Goal: Task Accomplishment & Management: Use online tool/utility

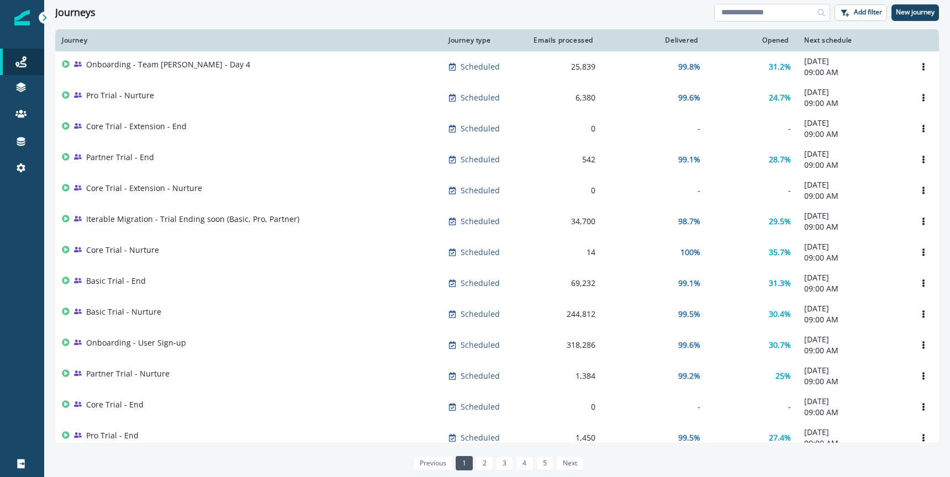
click at [733, 9] on input at bounding box center [772, 13] width 116 height 18
type input "*"
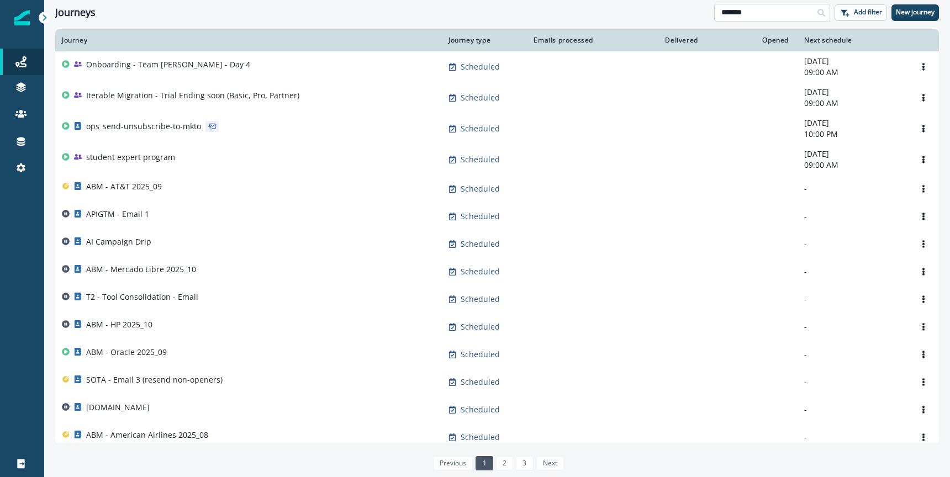
type input "*******"
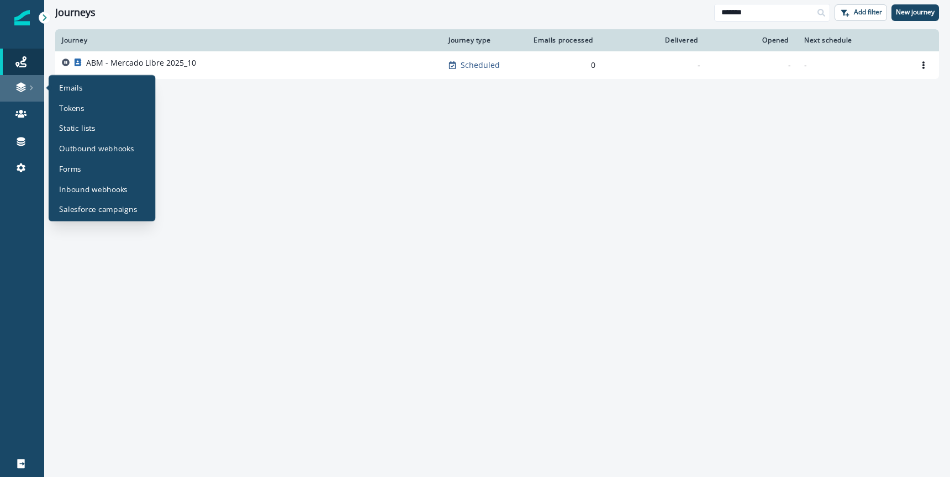
click at [19, 93] on link at bounding box center [22, 88] width 44 height 27
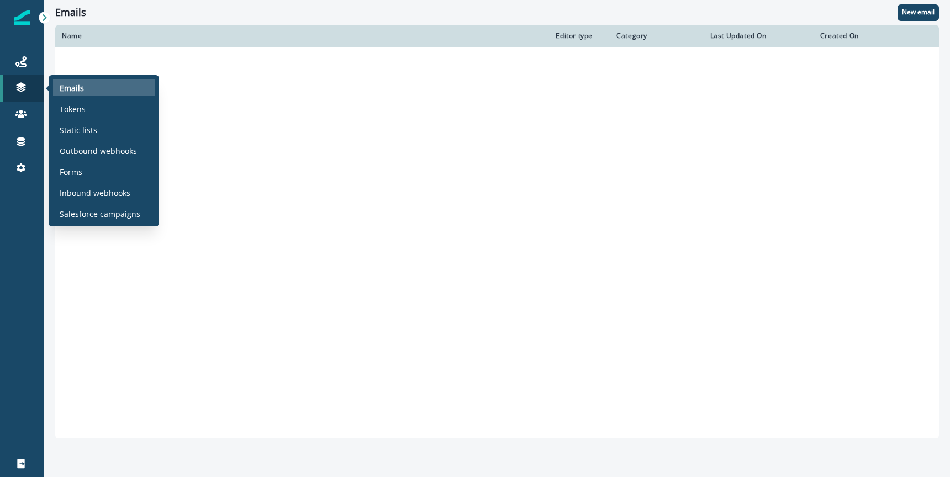
click at [73, 92] on p "Emails" at bounding box center [72, 88] width 24 height 12
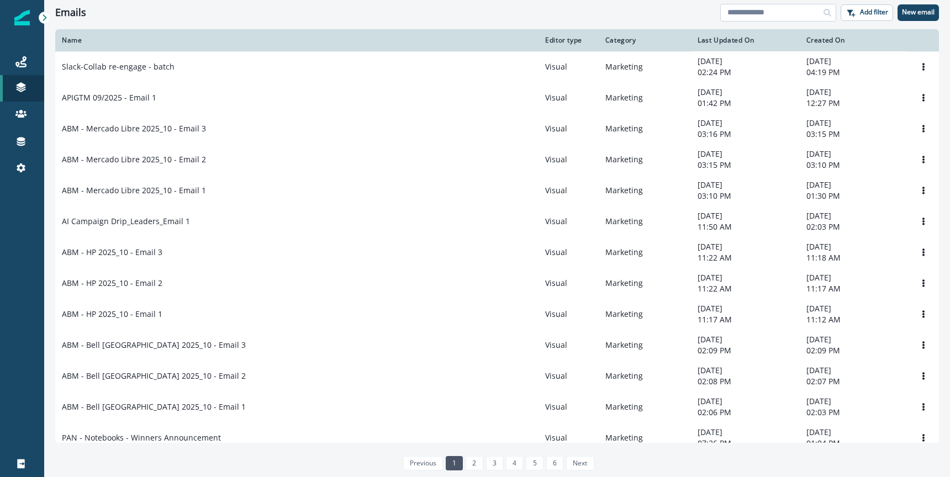
click at [799, 18] on input at bounding box center [778, 13] width 116 height 18
type input "*******"
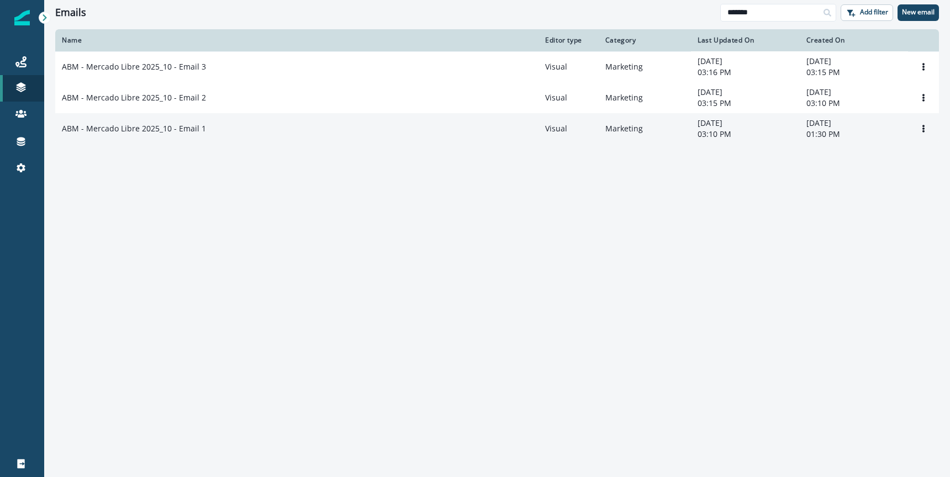
click at [185, 131] on p "ABM - Mercado Libre 2025_10 - Email 1" at bounding box center [134, 128] width 144 height 11
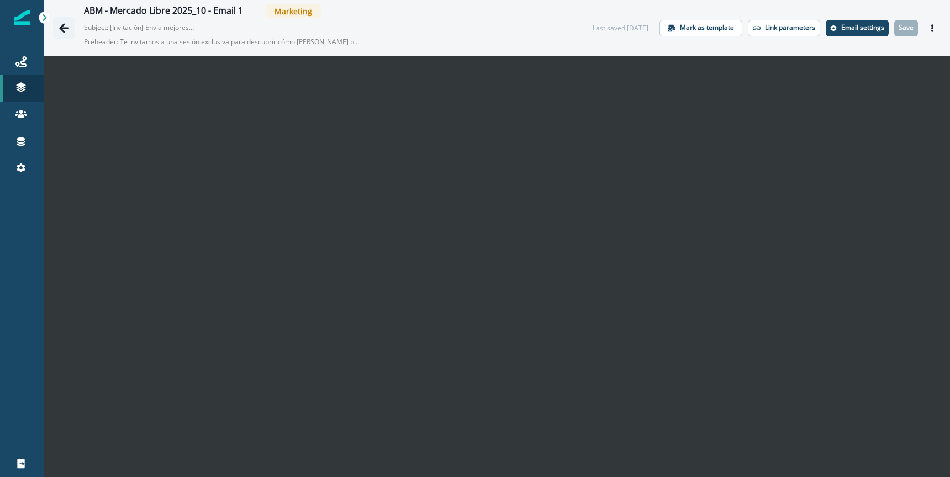
click at [62, 29] on icon "Go back" at bounding box center [64, 27] width 10 height 9
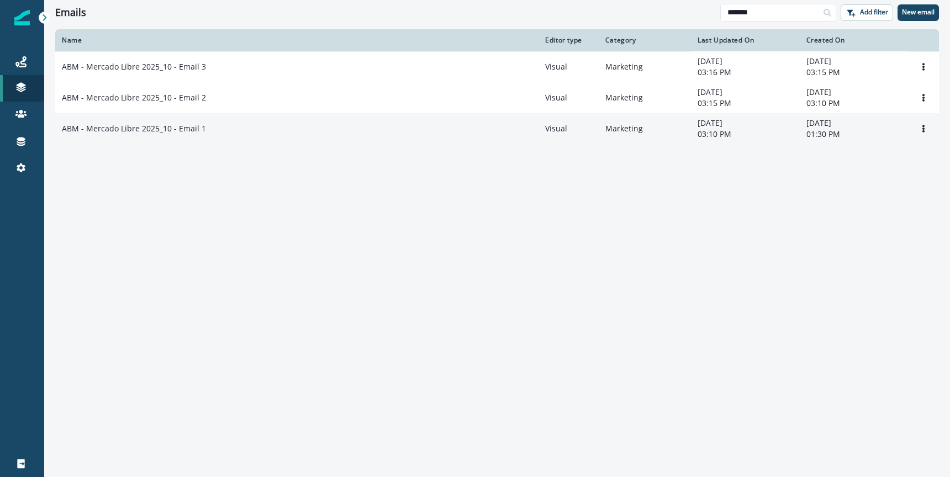
click at [172, 122] on td "ABM - Mercado Libre 2025_10 - Email 1" at bounding box center [296, 128] width 483 height 31
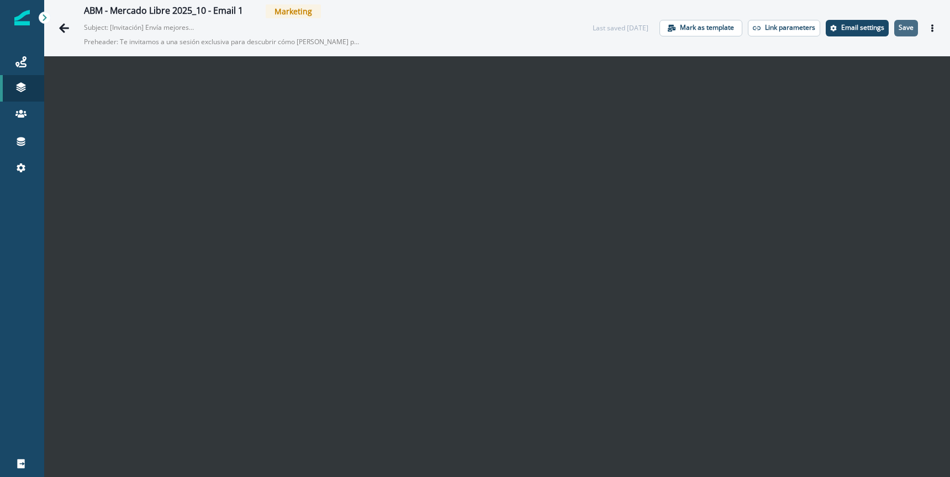
click at [910, 30] on p "Save" at bounding box center [906, 28] width 15 height 8
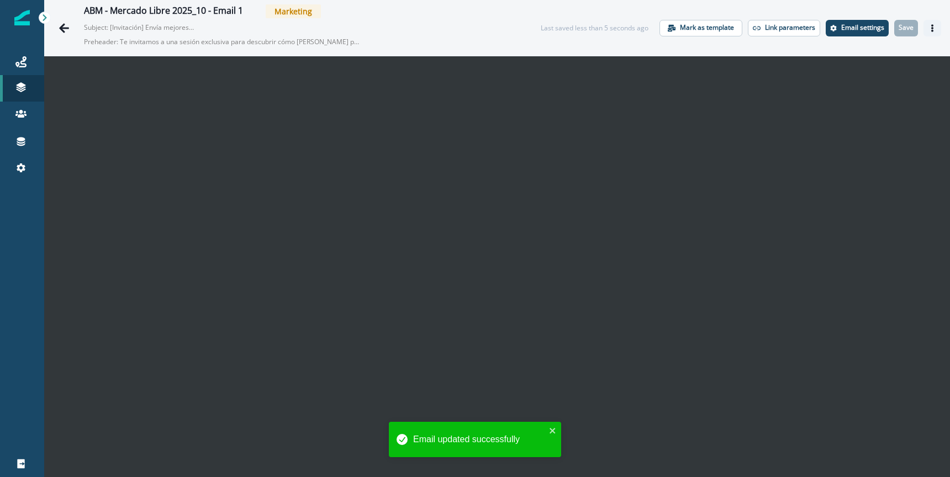
click at [932, 25] on icon "Actions" at bounding box center [932, 28] width 2 height 8
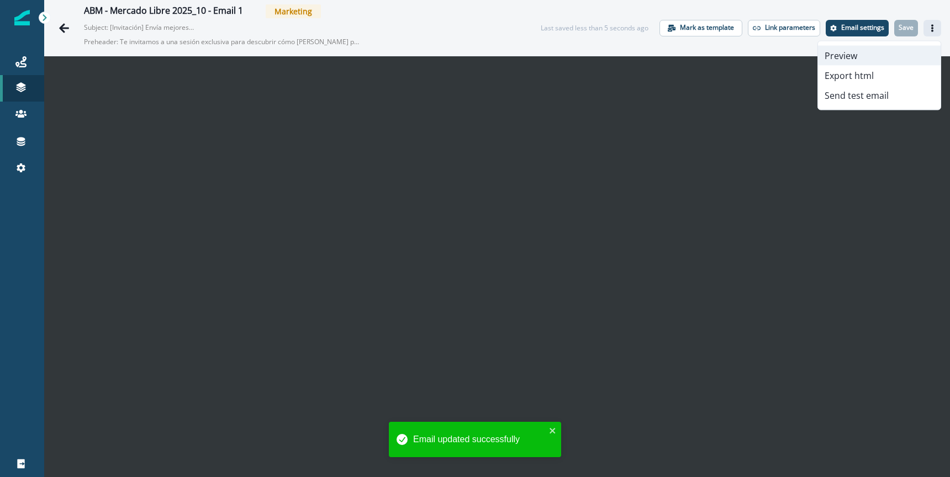
click at [847, 59] on button "Preview" at bounding box center [879, 56] width 123 height 20
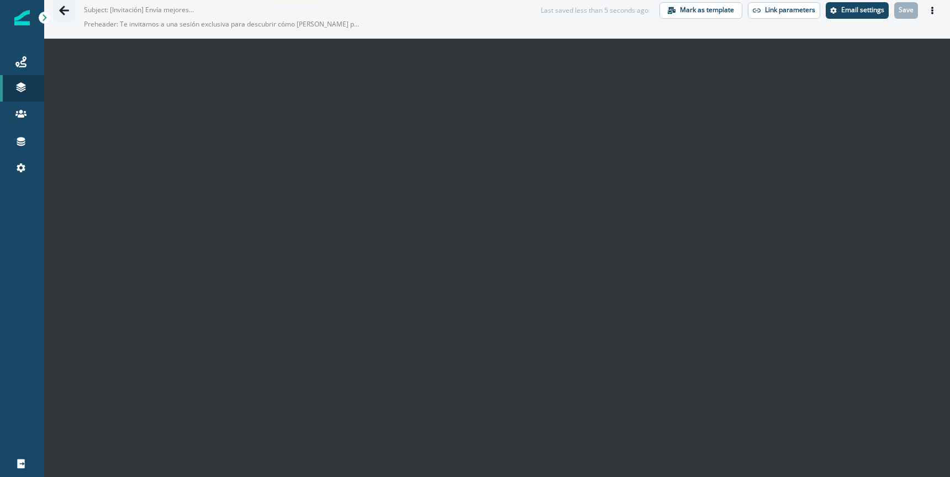
click at [66, 11] on icon "Go back" at bounding box center [64, 10] width 11 height 11
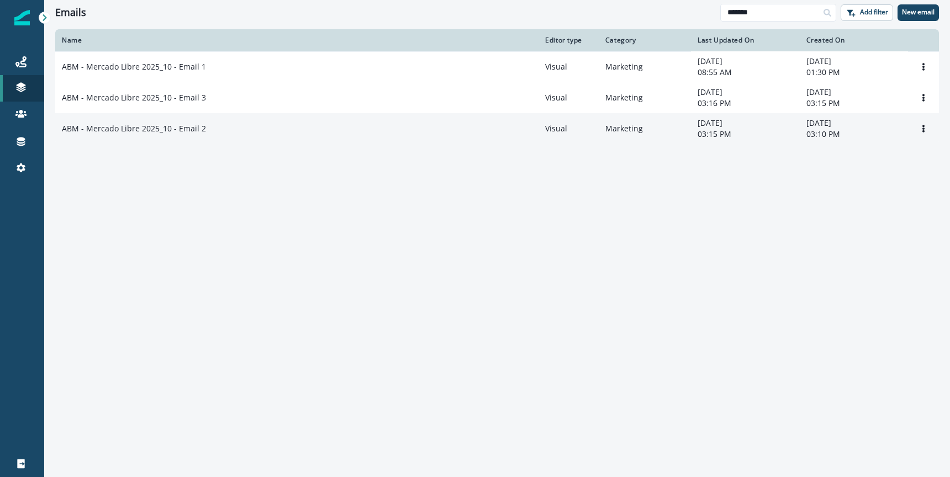
click at [180, 132] on p "ABM - Mercado Libre 2025_10 - Email 2" at bounding box center [134, 128] width 144 height 11
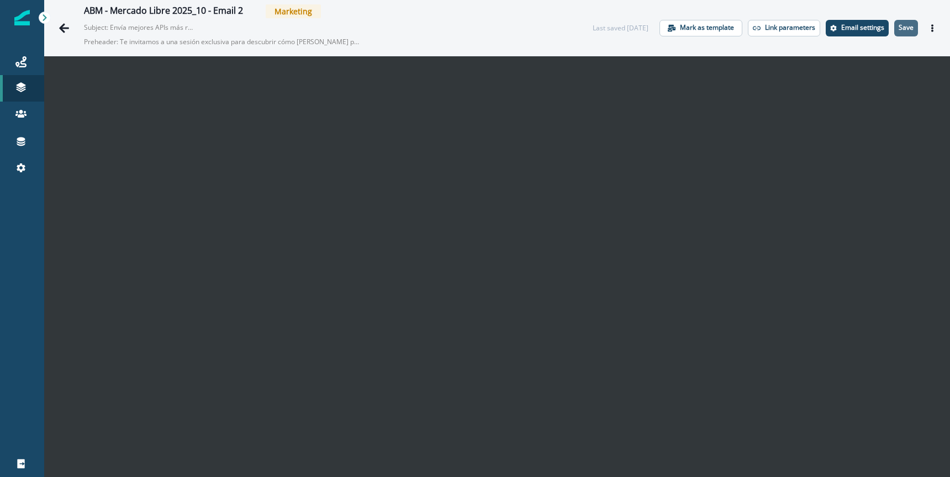
click at [907, 35] on button "Save" at bounding box center [906, 28] width 24 height 17
click at [857, 27] on p "Email settings" at bounding box center [862, 28] width 43 height 8
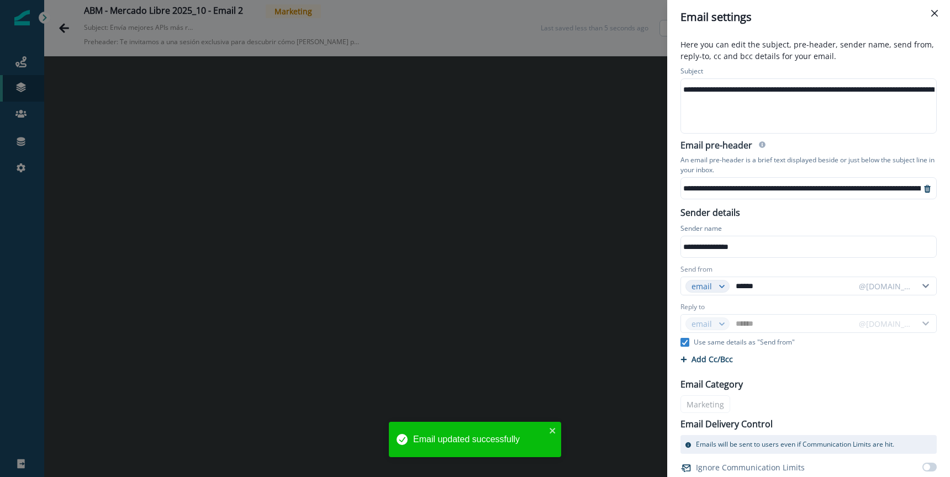
scroll to position [27, 0]
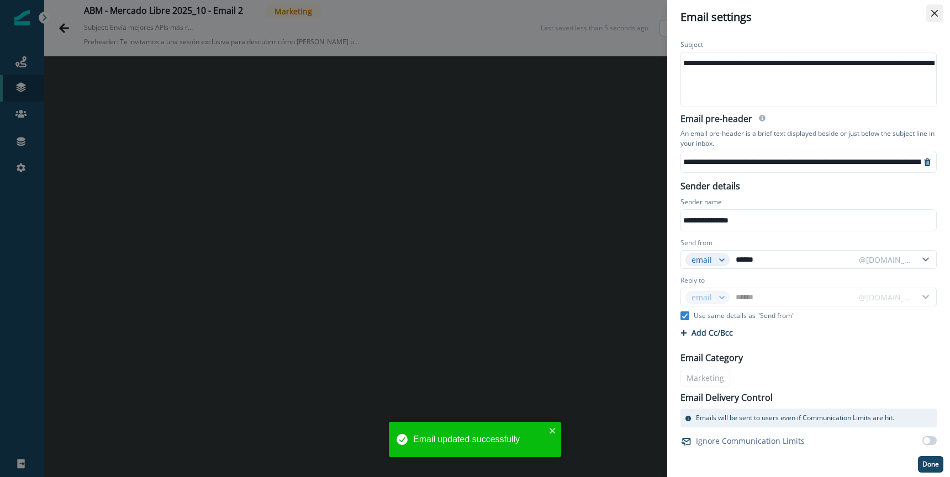
click at [935, 13] on icon "Close" at bounding box center [934, 13] width 7 height 7
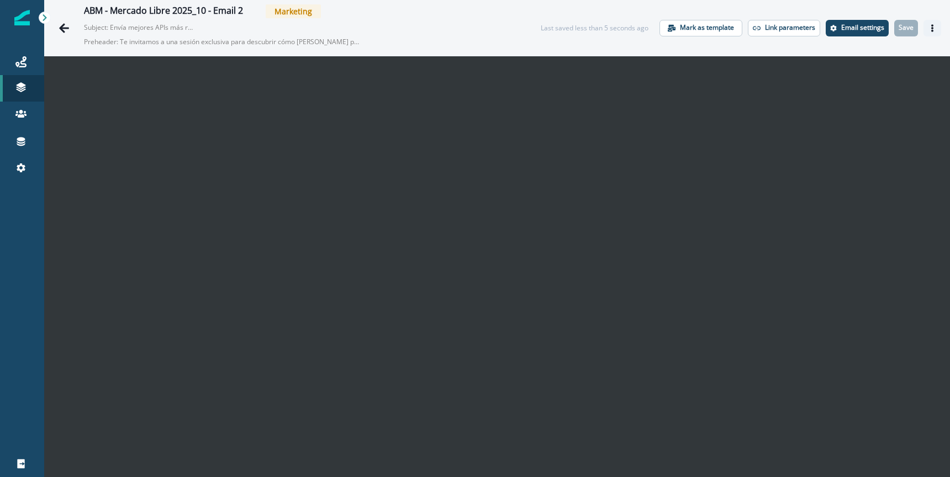
click at [930, 25] on icon "Actions" at bounding box center [933, 28] width 8 height 8
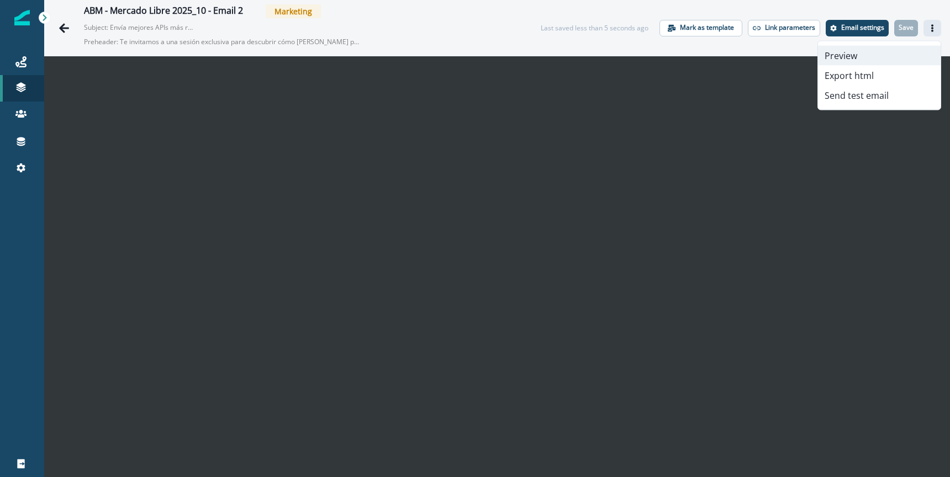
click at [853, 50] on button "Preview" at bounding box center [879, 56] width 123 height 20
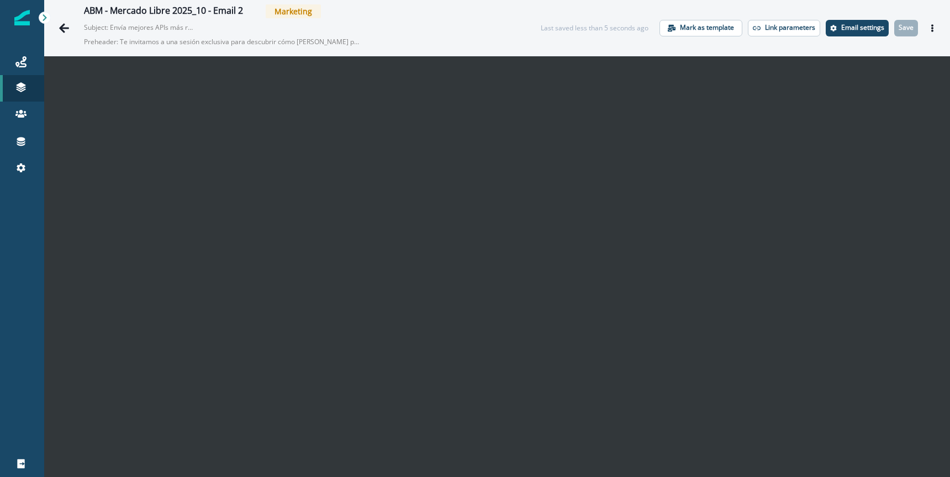
scroll to position [18, 0]
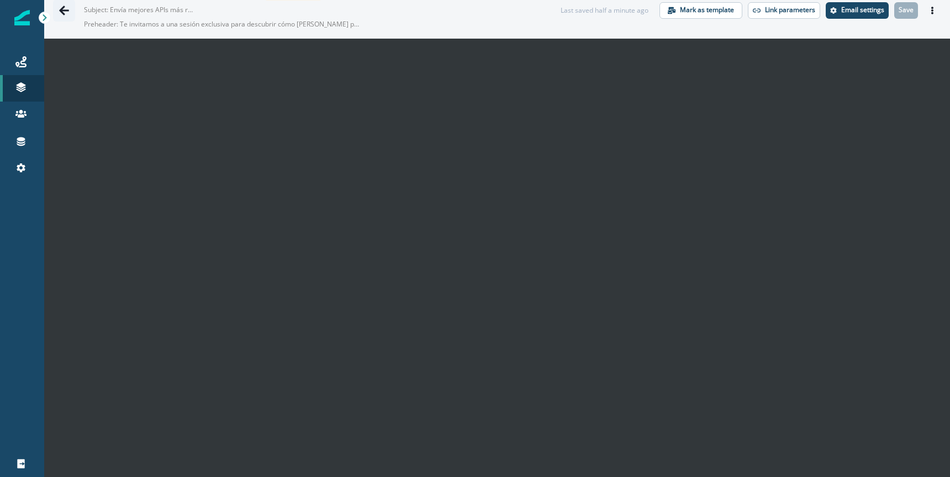
click at [65, 10] on icon "Go back" at bounding box center [64, 10] width 10 height 9
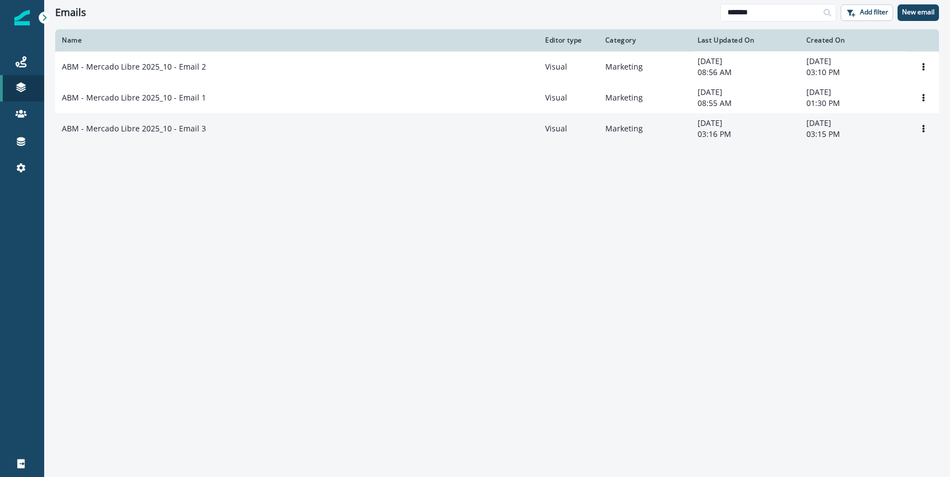
click at [183, 133] on p "ABM - Mercado Libre 2025_10 - Email 3" at bounding box center [134, 128] width 144 height 11
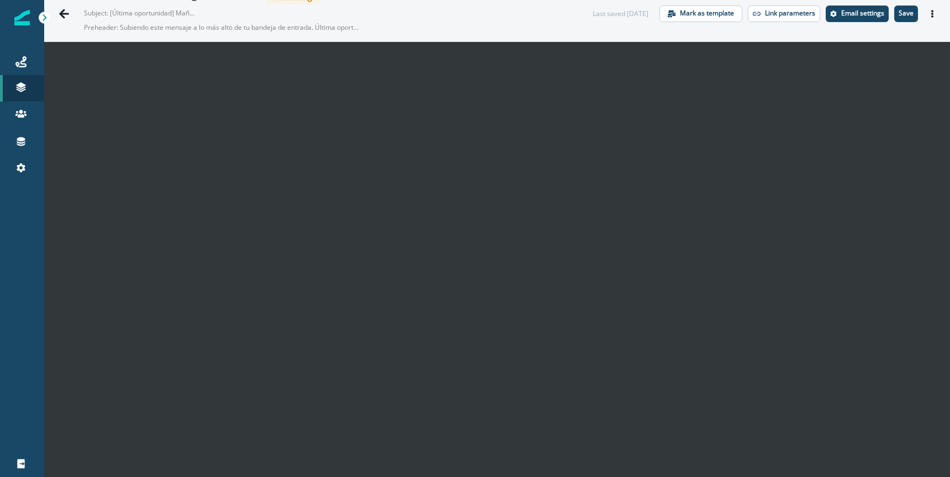
scroll to position [18, 0]
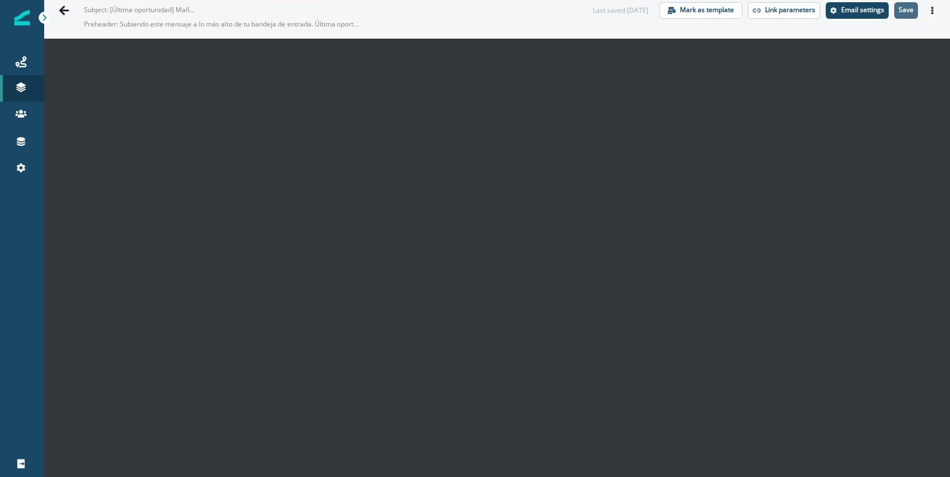
click at [912, 10] on p "Save" at bounding box center [906, 10] width 15 height 8
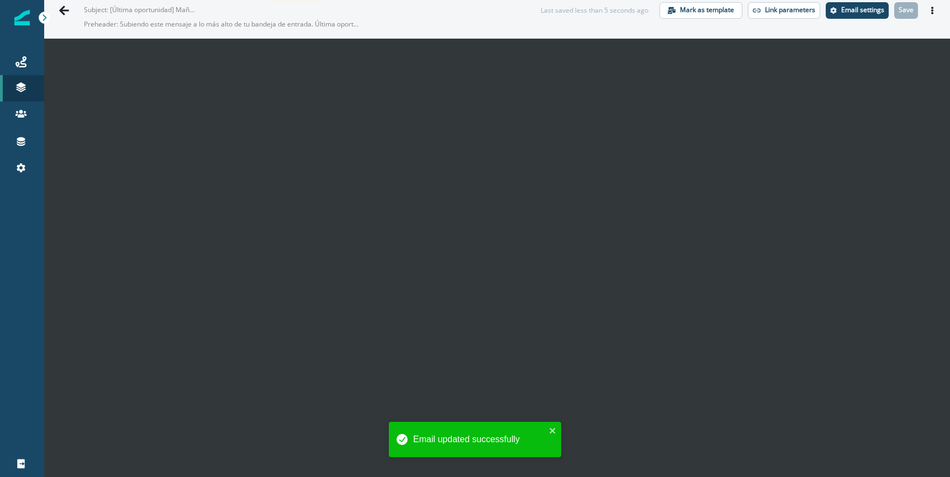
click at [930, 13] on icon "Actions" at bounding box center [933, 11] width 8 height 8
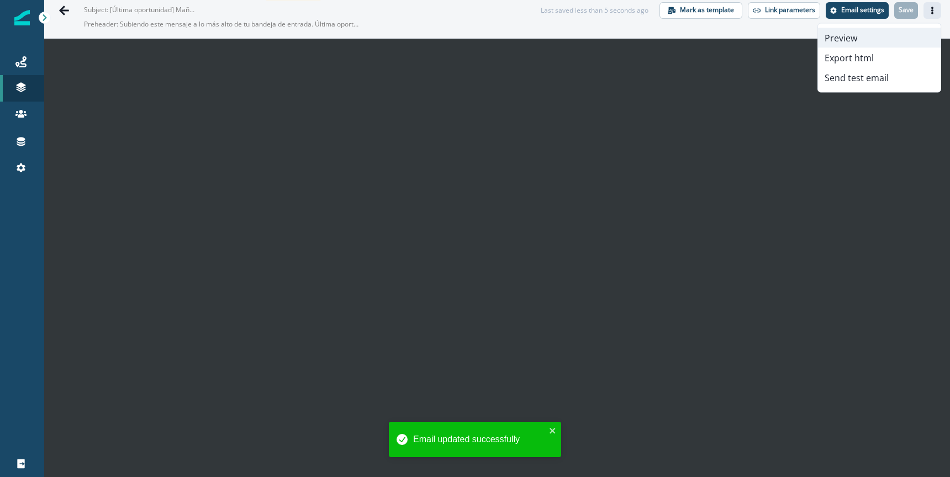
click at [851, 36] on button "Preview" at bounding box center [879, 38] width 123 height 20
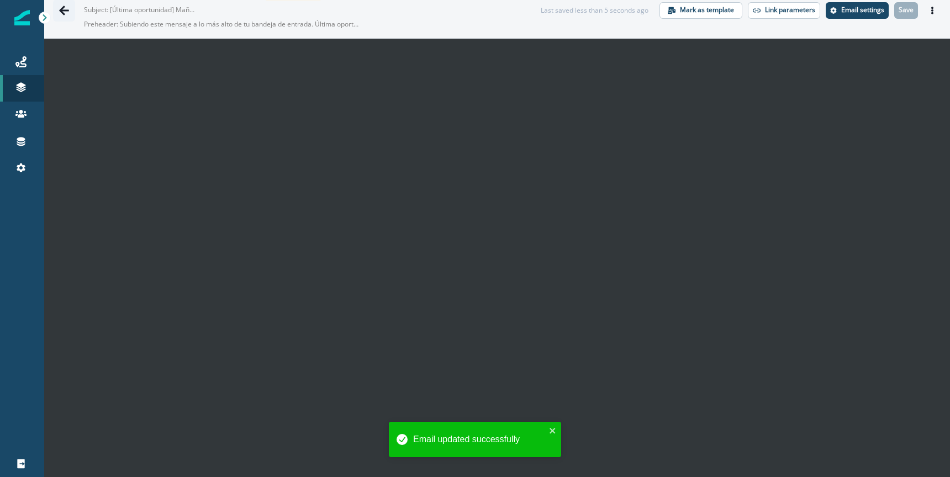
click at [65, 12] on icon "Go back" at bounding box center [64, 10] width 11 height 11
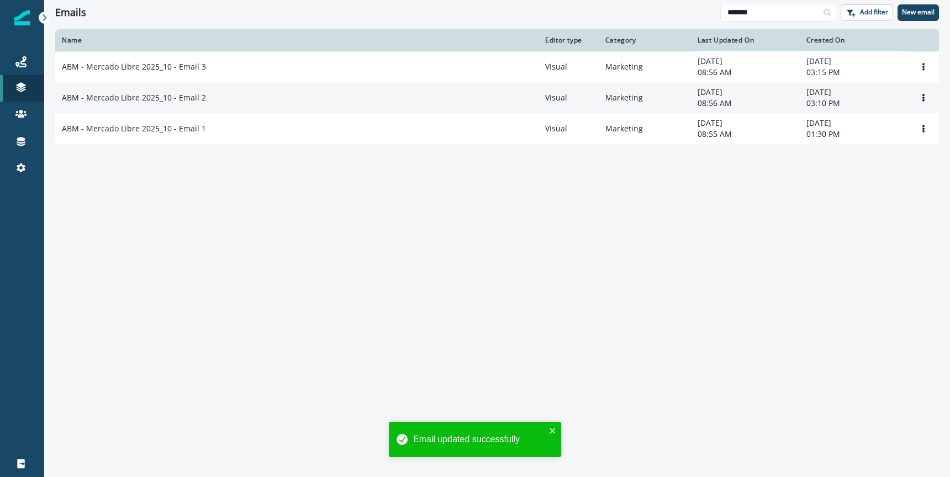
click at [161, 100] on p "ABM - Mercado Libre 2025_10 - Email 2" at bounding box center [134, 97] width 144 height 11
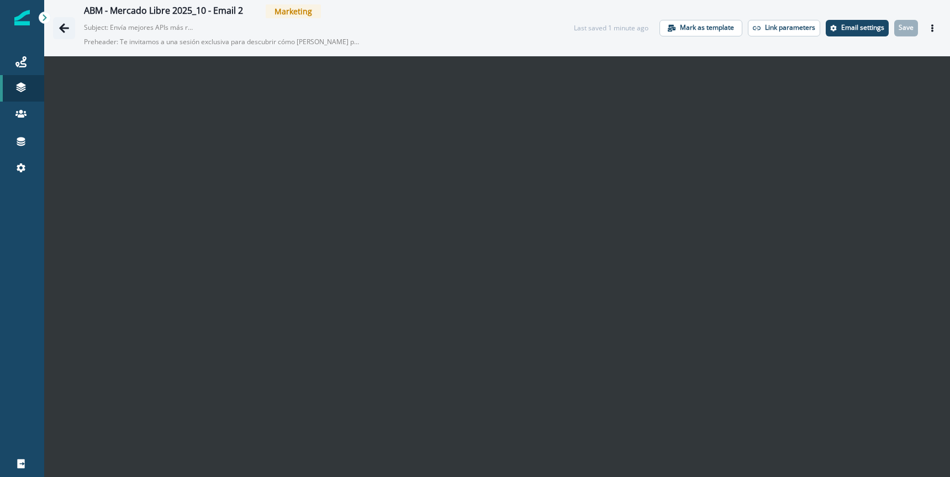
click at [65, 27] on icon "Go back" at bounding box center [64, 28] width 11 height 11
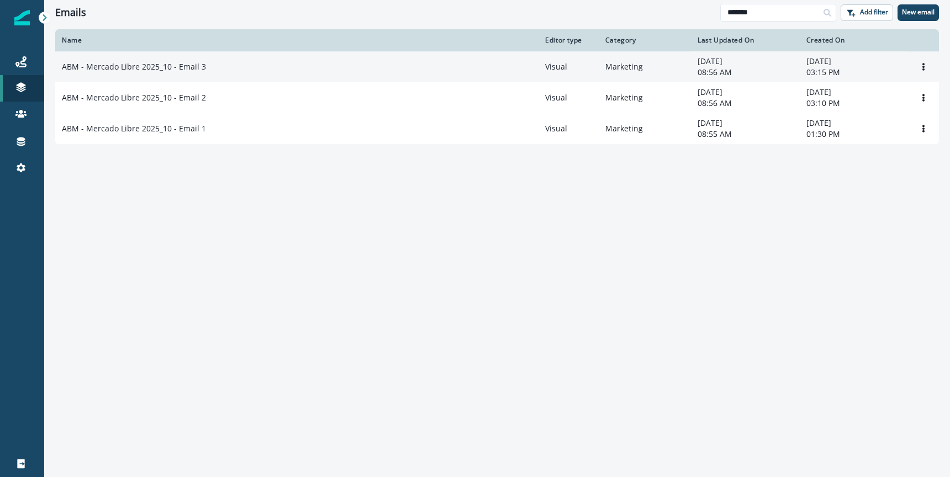
click at [157, 77] on td "ABM - Mercado Libre 2025_10 - Email 3" at bounding box center [296, 66] width 483 height 31
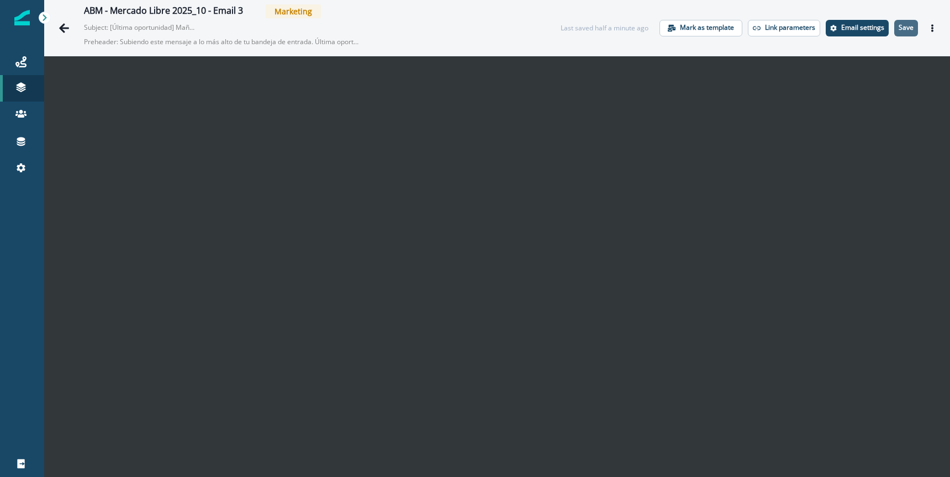
click at [908, 31] on p "Save" at bounding box center [906, 28] width 15 height 8
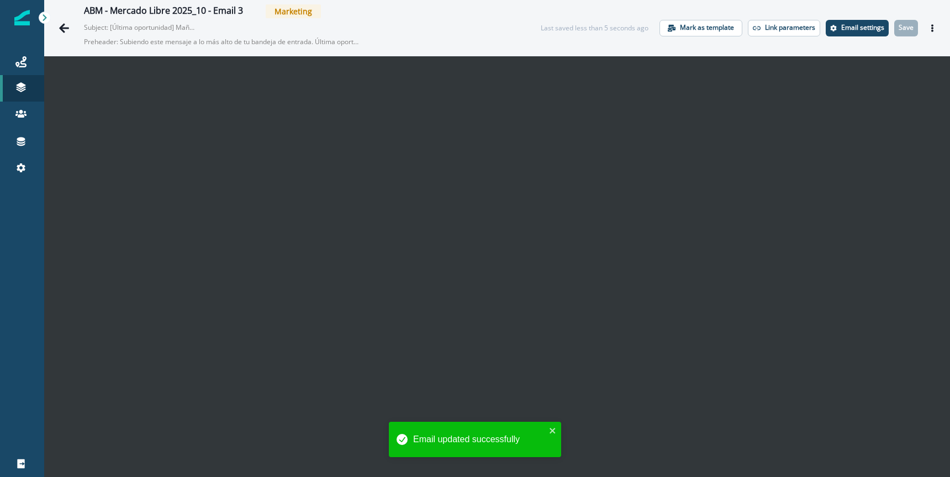
click at [935, 31] on icon "Actions" at bounding box center [933, 28] width 8 height 8
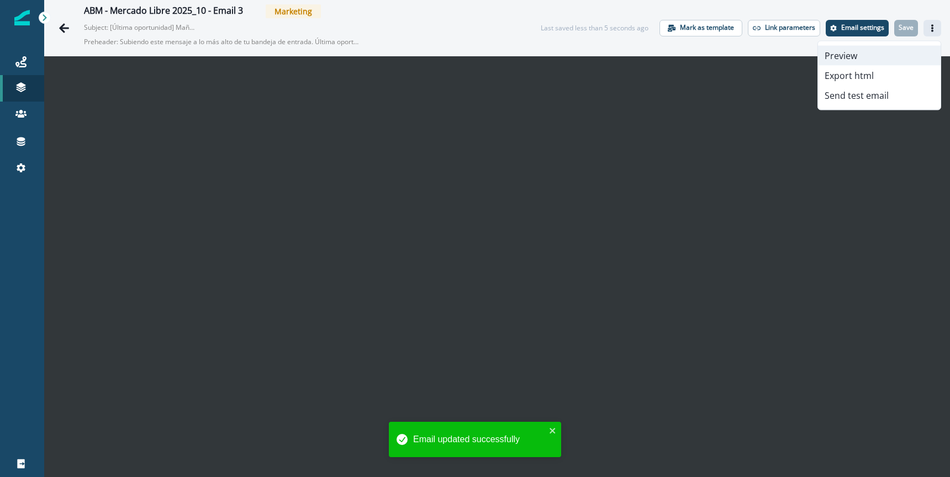
click at [849, 54] on button "Preview" at bounding box center [879, 56] width 123 height 20
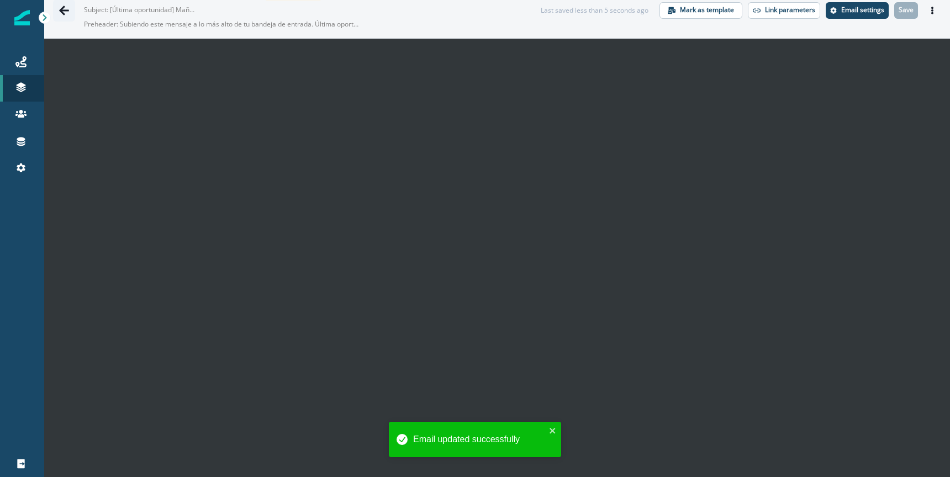
click at [59, 15] on button "Go back" at bounding box center [64, 10] width 22 height 22
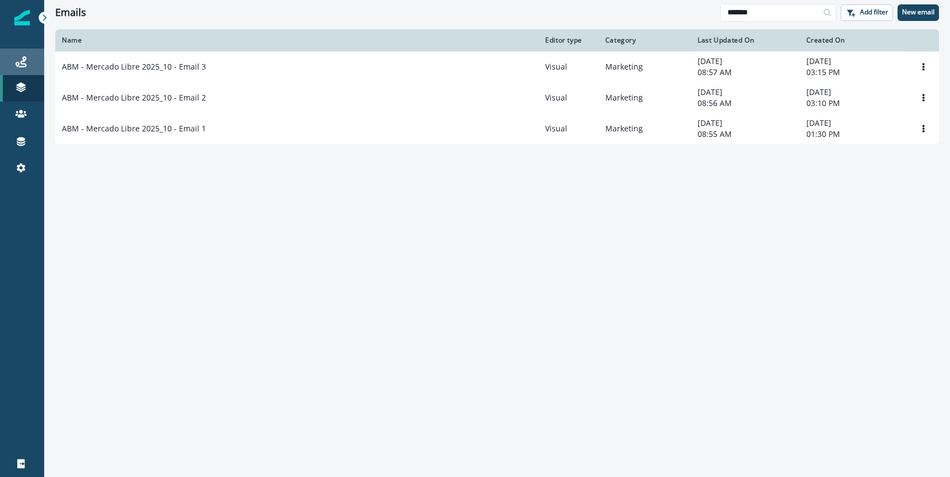
click at [31, 63] on div "Journeys" at bounding box center [21, 61] width 35 height 13
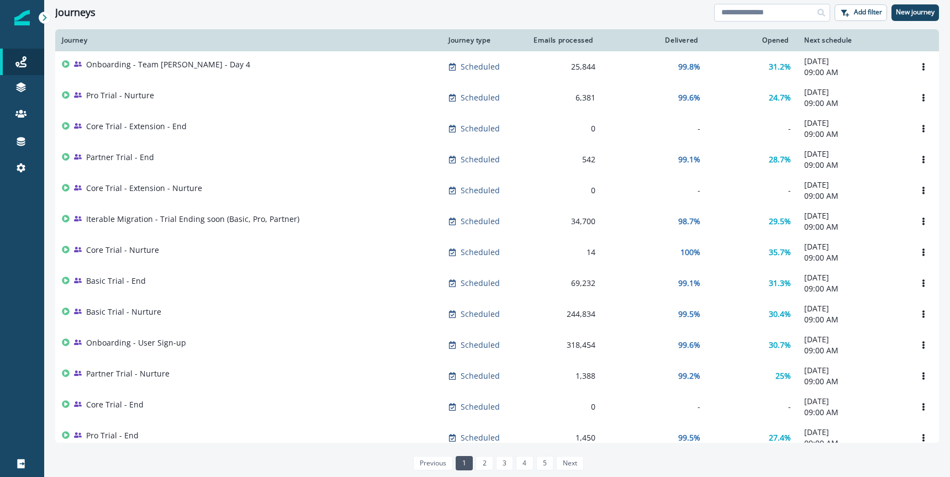
click at [743, 13] on input at bounding box center [772, 13] width 116 height 18
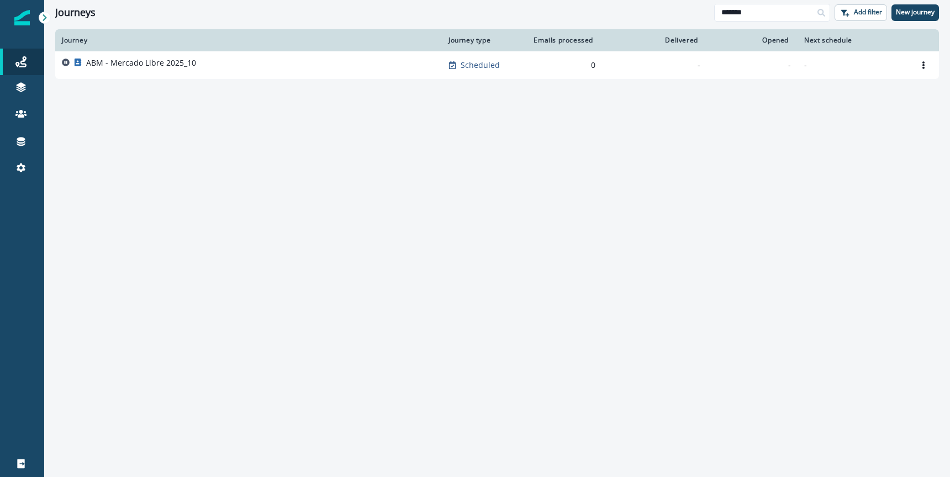
type input "*******"
click at [170, 61] on p "ABM - Mercado Libre 2025_10" at bounding box center [141, 62] width 110 height 11
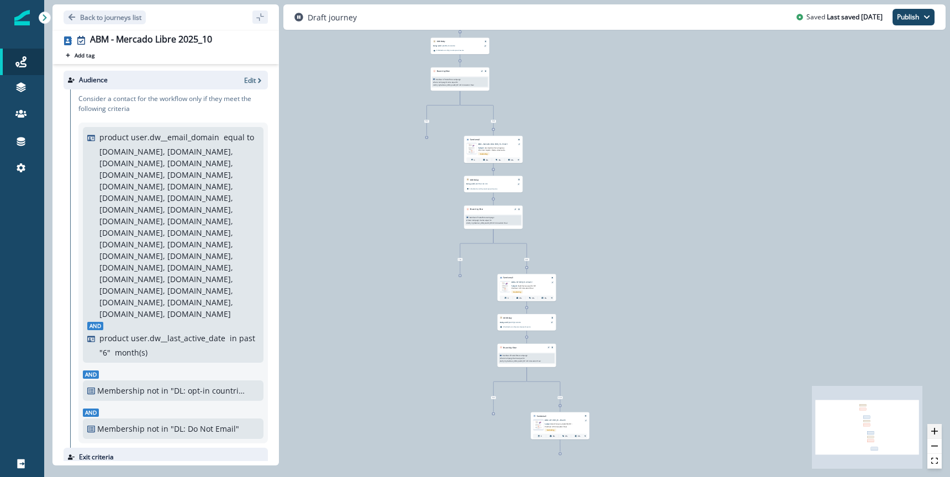
click at [937, 435] on button "zoom in" at bounding box center [935, 431] width 14 height 15
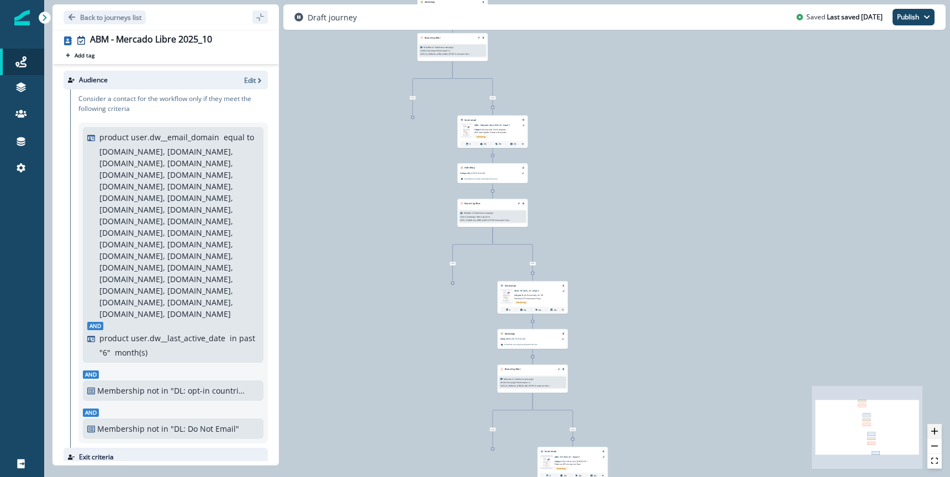
click at [937, 435] on button "zoom in" at bounding box center [935, 431] width 14 height 15
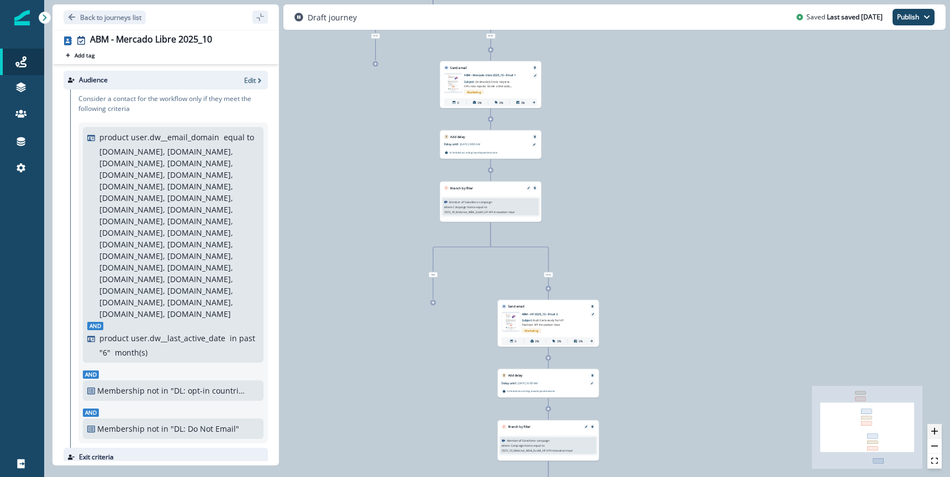
click at [937, 435] on button "zoom in" at bounding box center [935, 431] width 14 height 15
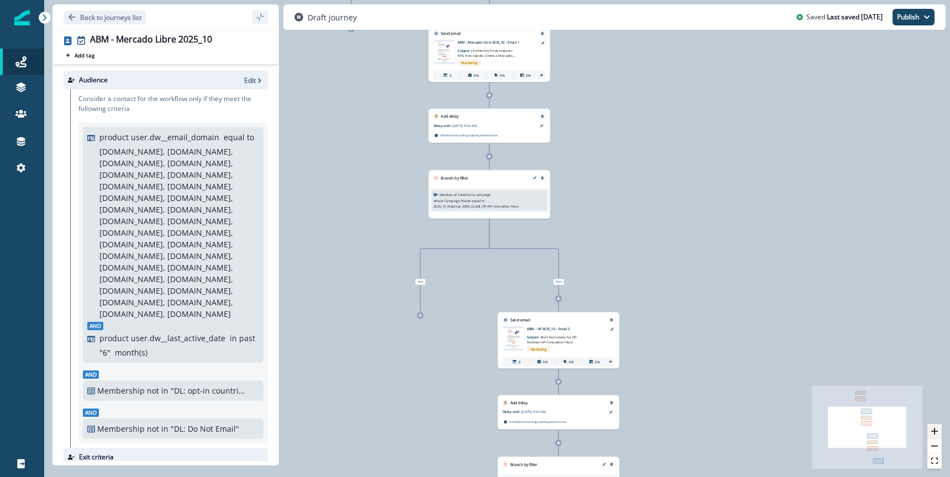
click at [937, 435] on button "zoom in" at bounding box center [935, 431] width 14 height 15
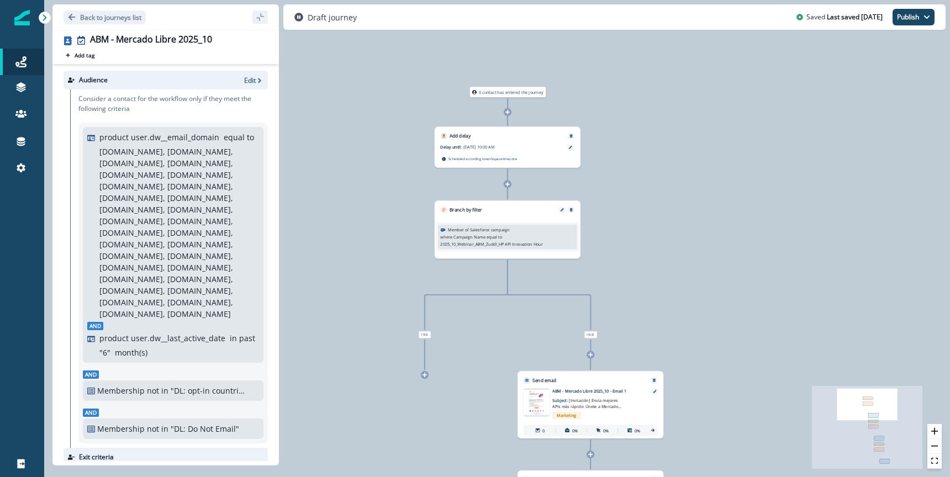
click at [530, 161] on div "Scheduled according to workspace timezone" at bounding box center [507, 159] width 132 height 6
click at [575, 147] on div "Delay until: [DATE] 10:00 AM Delay details incomplete Scheduled according to wo…" at bounding box center [507, 153] width 145 height 28
click at [570, 147] on icon at bounding box center [570, 147] width 3 height 3
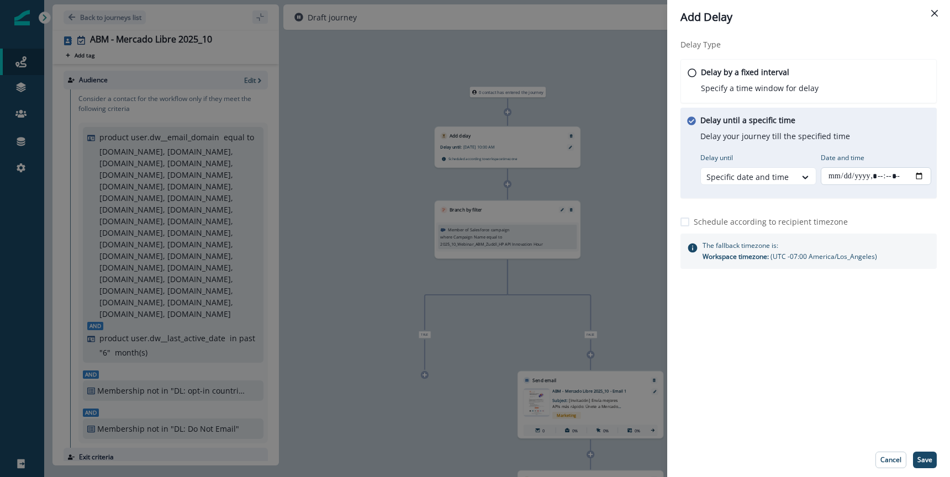
click at [919, 181] on input "Date and time" at bounding box center [876, 176] width 110 height 18
type input "**********"
click at [836, 417] on div "Delay Type Delay by a fixed interval Specify a time window for delay Delay unti…" at bounding box center [808, 238] width 283 height 409
click at [931, 461] on p "Save" at bounding box center [925, 460] width 15 height 8
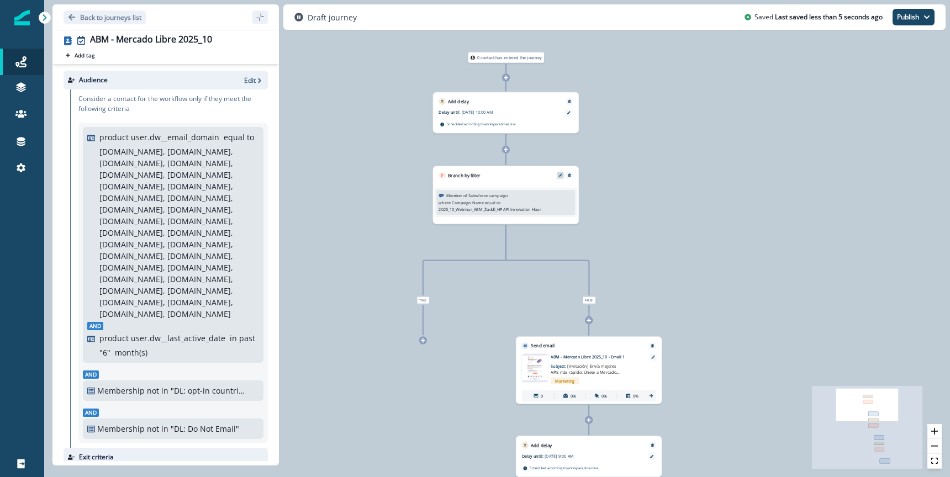
click at [559, 176] on icon "Edit" at bounding box center [560, 175] width 3 height 3
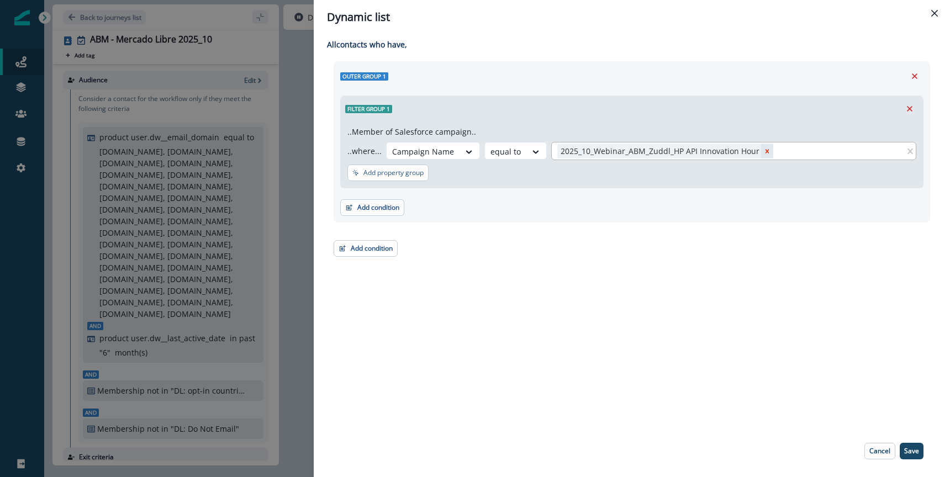
click at [761, 150] on div "Remove 2025_10_Webinar_ABM_Zuddl_HP API Innovation Hour" at bounding box center [767, 151] width 12 height 15
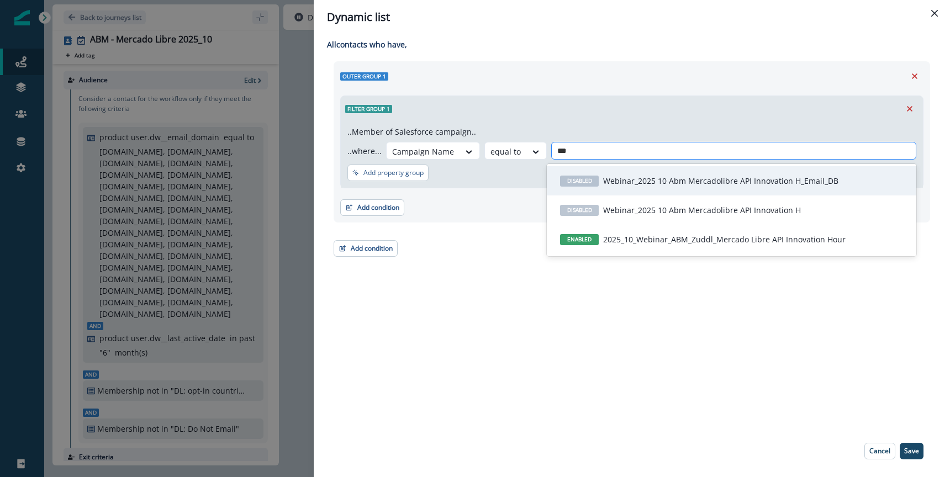
type input "****"
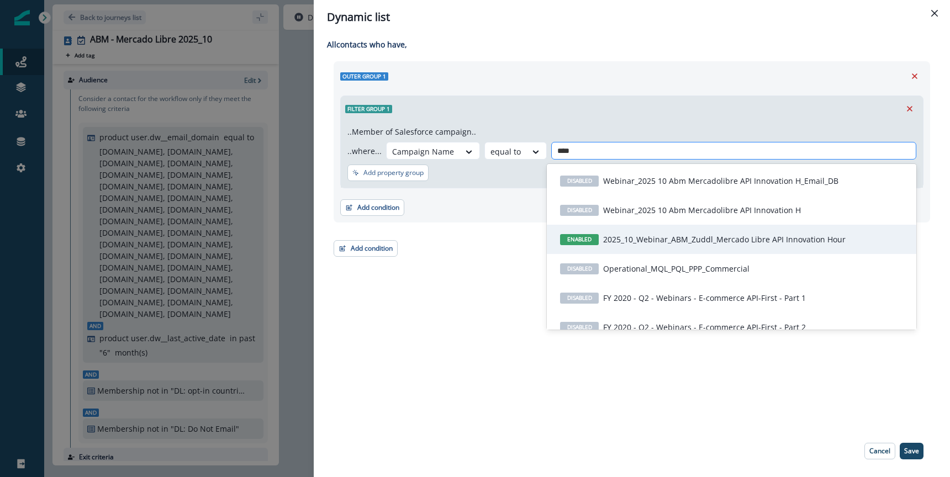
click at [749, 241] on p "2025_10_Webinar_ABM_Zuddl_Mercado Libre API Innovation Hour" at bounding box center [724, 240] width 243 height 12
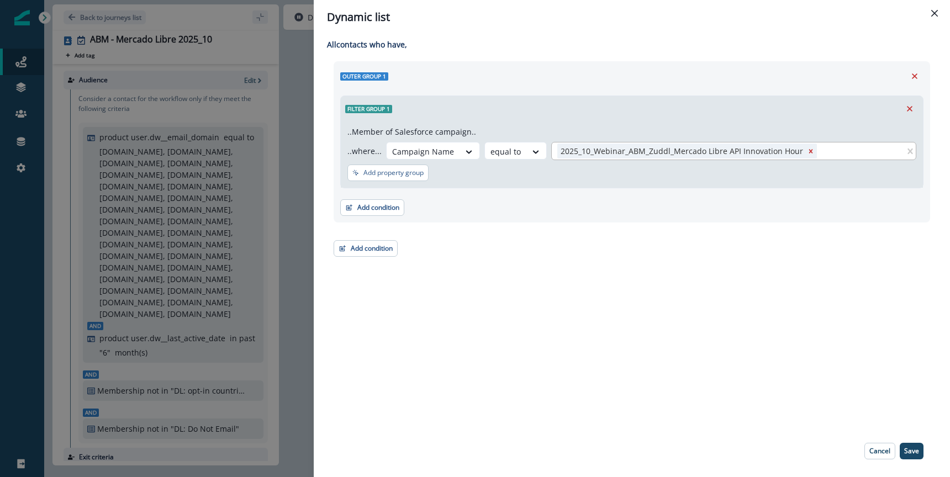
click at [714, 320] on div "All contact s who have, Outer group 1 Filter group 1 ..Member of Salesforce cam…" at bounding box center [632, 229] width 636 height 391
click at [911, 449] on p "Save" at bounding box center [911, 451] width 15 height 8
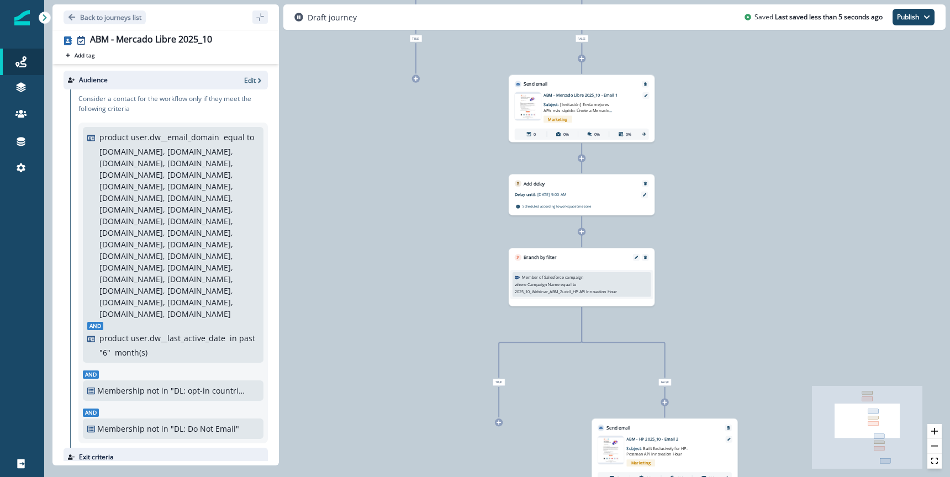
click at [607, 284] on div "where Campaign Name equal to 2025_10_Webinar_ABM_Zuddl_HP API Innovation Hour 2…" at bounding box center [582, 288] width 134 height 13
click at [635, 257] on icon "Edit" at bounding box center [636, 257] width 3 height 3
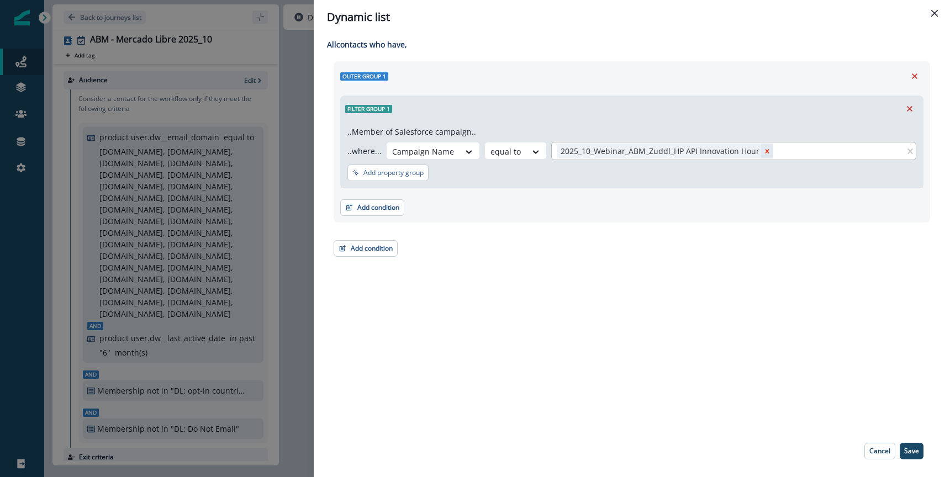
click at [763, 148] on icon "Remove 2025_10_Webinar_ABM_Zuddl_HP API Innovation Hour" at bounding box center [767, 151] width 8 height 8
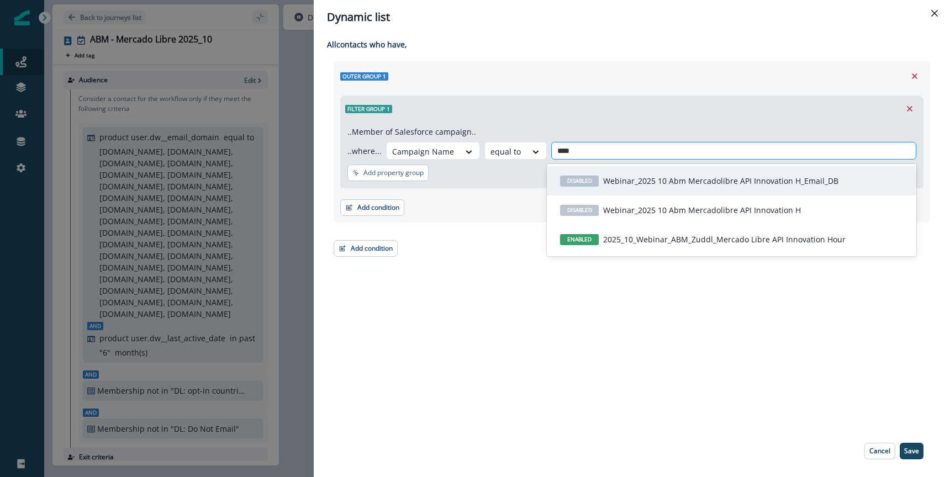
type input "*****"
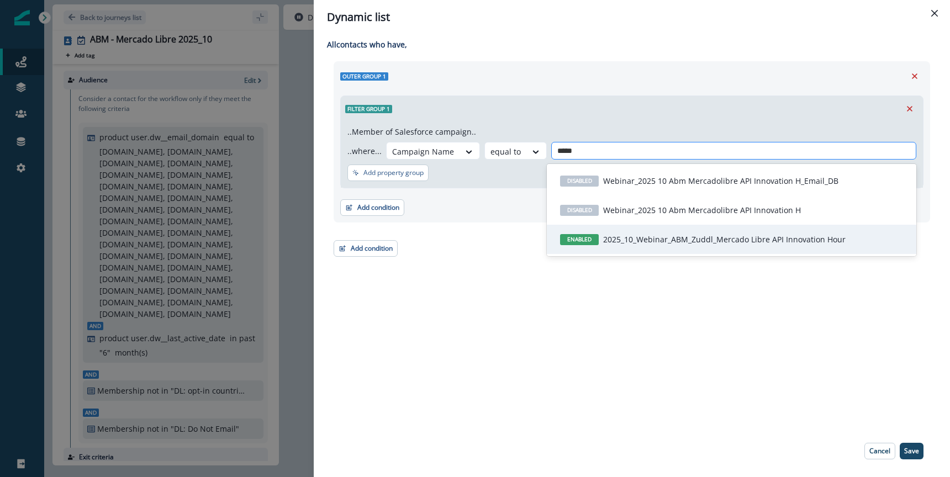
click at [756, 244] on p "2025_10_Webinar_ABM_Zuddl_Mercado Libre API Innovation Hour" at bounding box center [724, 240] width 243 height 12
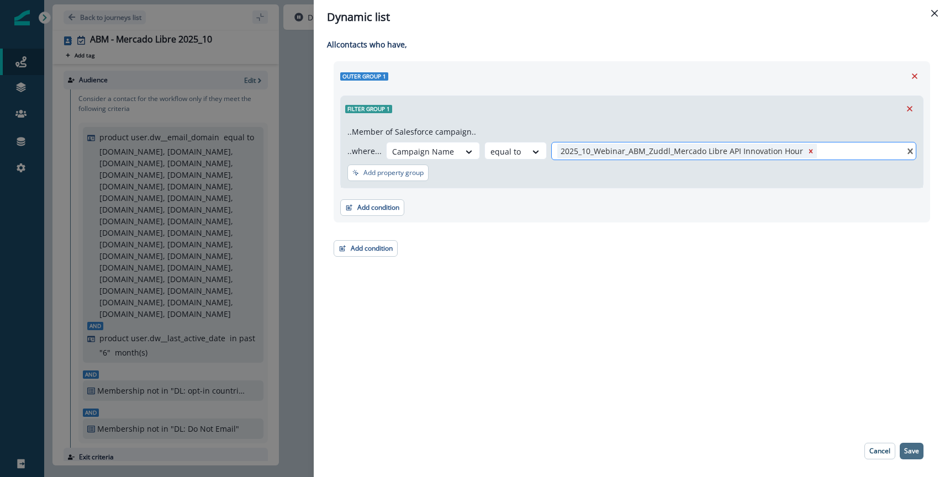
click at [912, 450] on p "Save" at bounding box center [911, 451] width 15 height 8
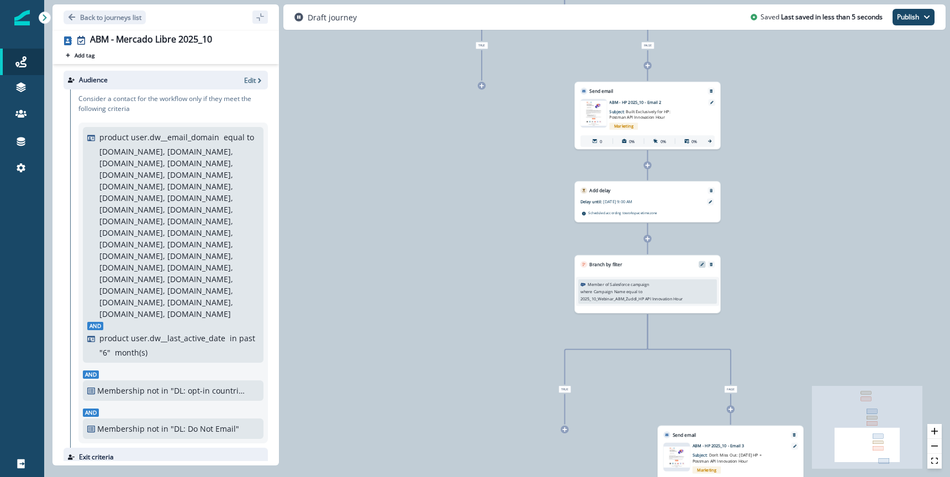
click at [702, 264] on icon "Edit" at bounding box center [701, 264] width 3 height 3
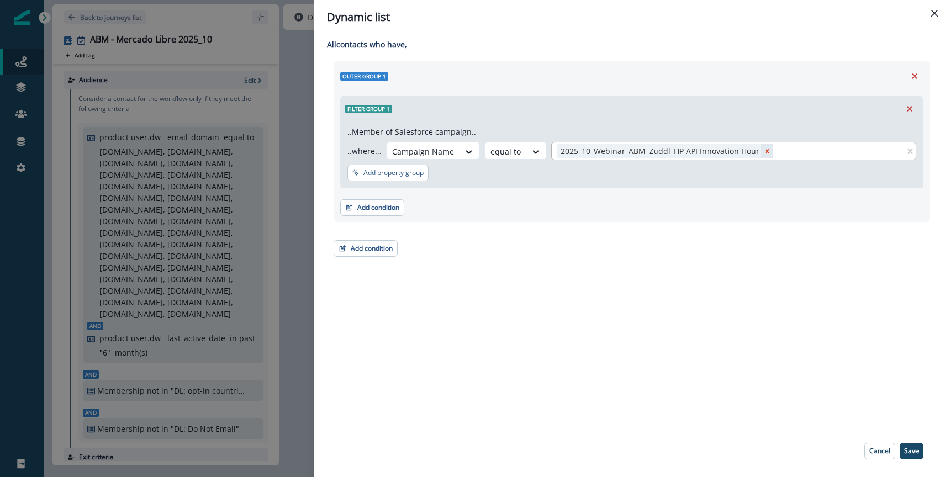
click at [763, 151] on icon "Remove 2025_10_Webinar_ABM_Zuddl_HP API Innovation Hour" at bounding box center [767, 151] width 8 height 8
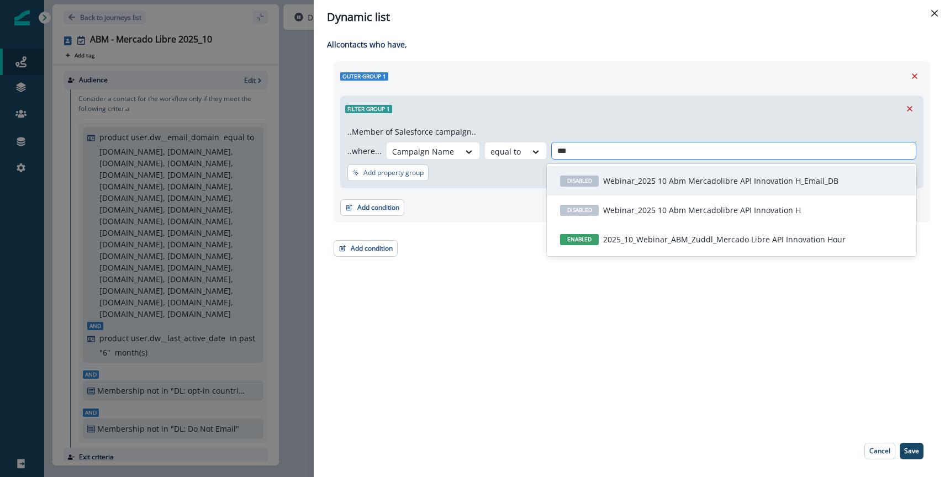
type input "****"
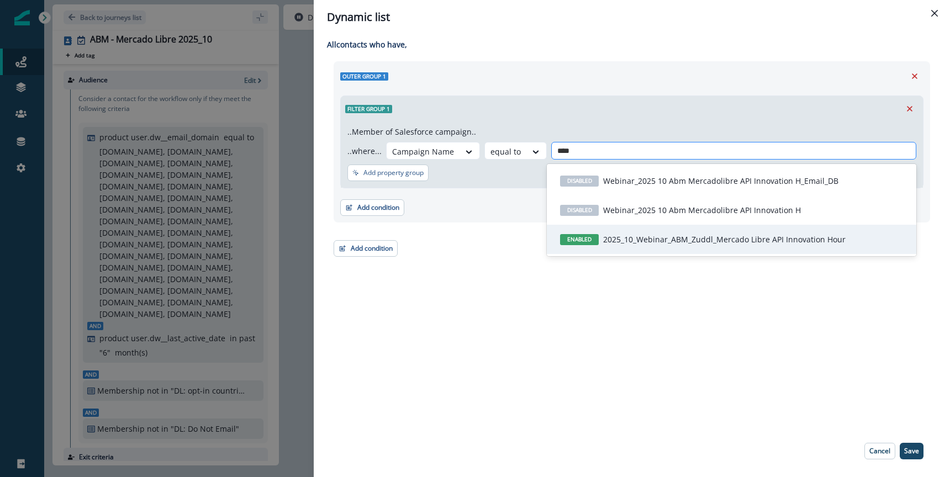
click at [751, 238] on p "2025_10_Webinar_ABM_Zuddl_Mercado Libre API Innovation Hour" at bounding box center [724, 240] width 243 height 12
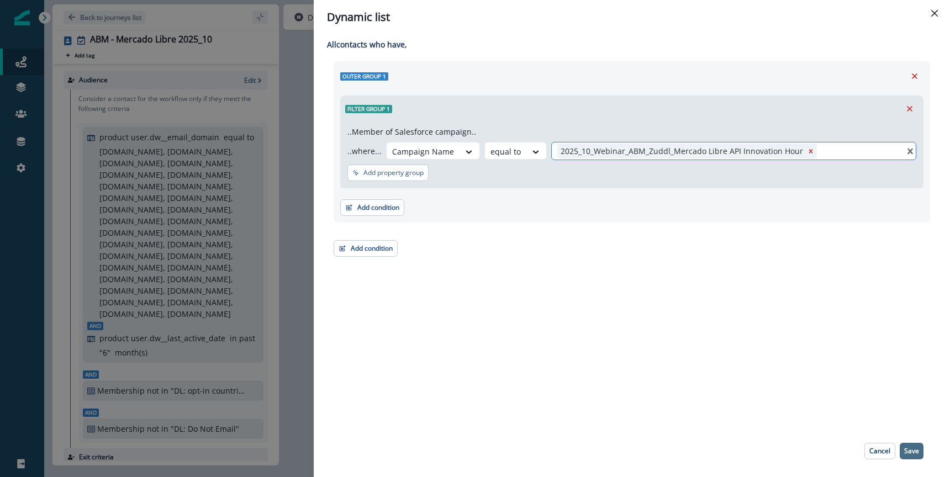
click at [908, 451] on p "Save" at bounding box center [911, 451] width 15 height 8
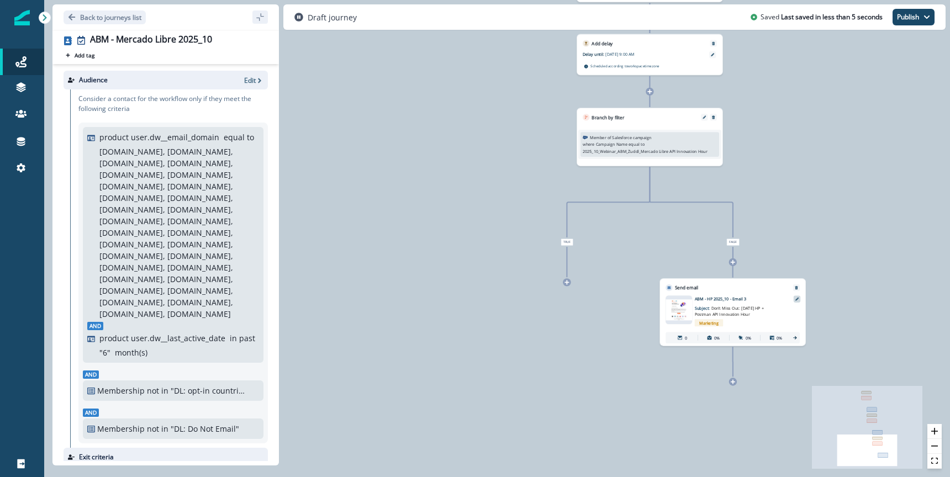
click at [798, 301] on icon at bounding box center [796, 299] width 3 height 3
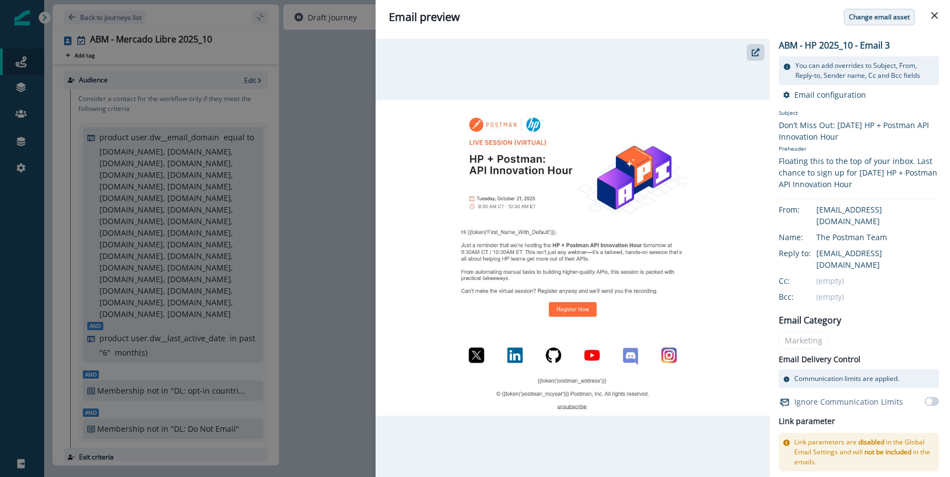
click at [888, 14] on p "Change email asset" at bounding box center [879, 17] width 61 height 8
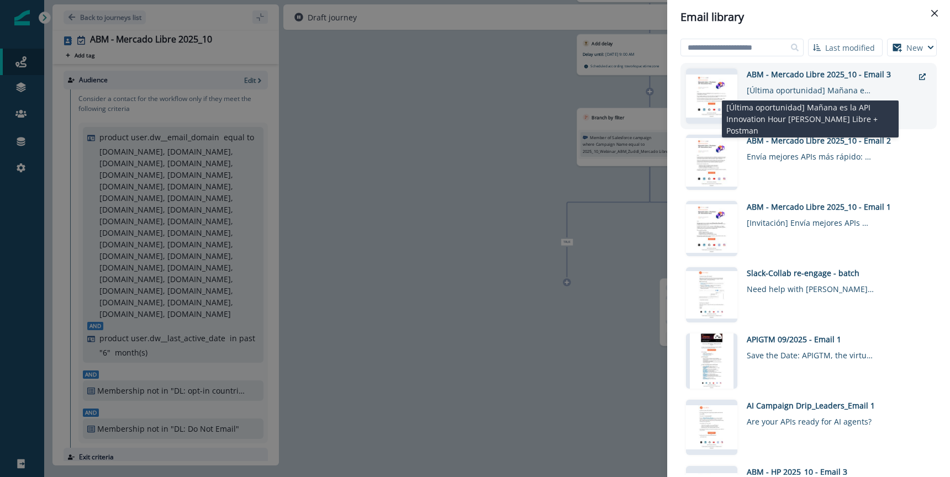
click at [794, 83] on div "[Última oportunidad] Mañana es la API Innovation Hour [PERSON_NAME] Libre + Pos…" at bounding box center [810, 88] width 127 height 16
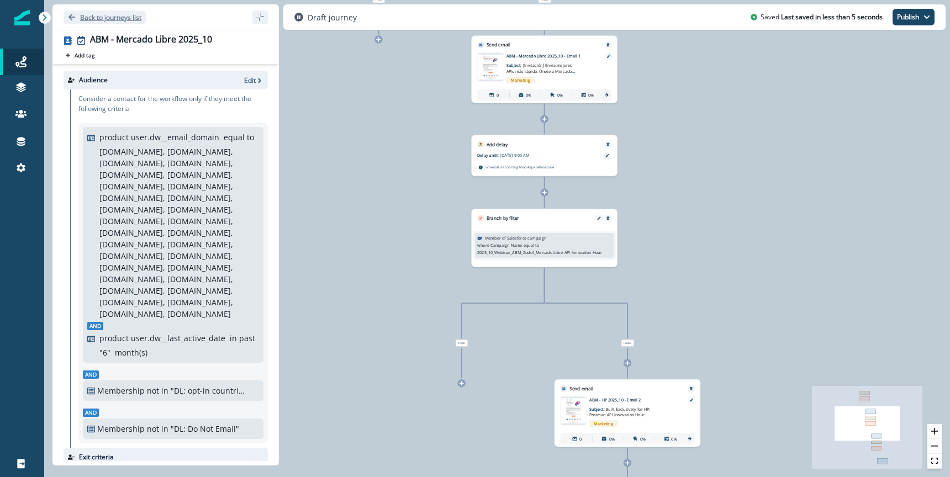
click at [75, 15] on icon "Go back" at bounding box center [72, 17] width 8 height 8
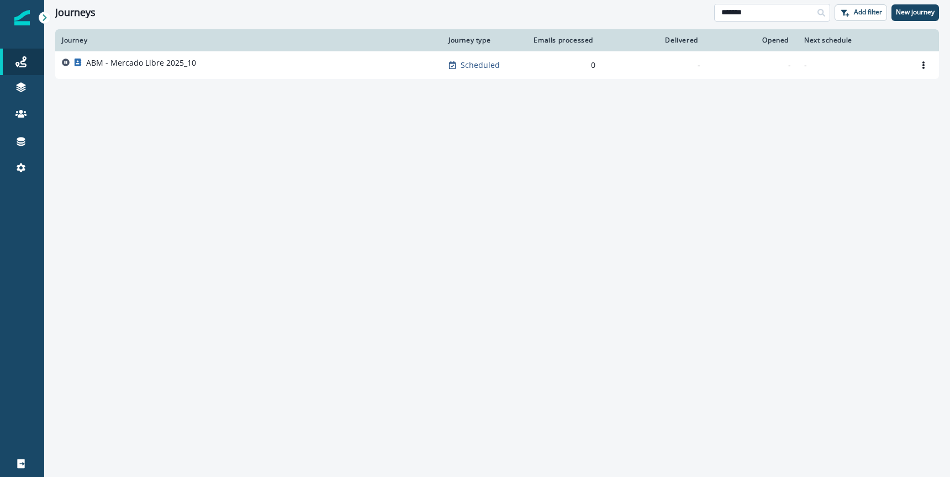
click at [752, 19] on input "*******" at bounding box center [772, 13] width 116 height 18
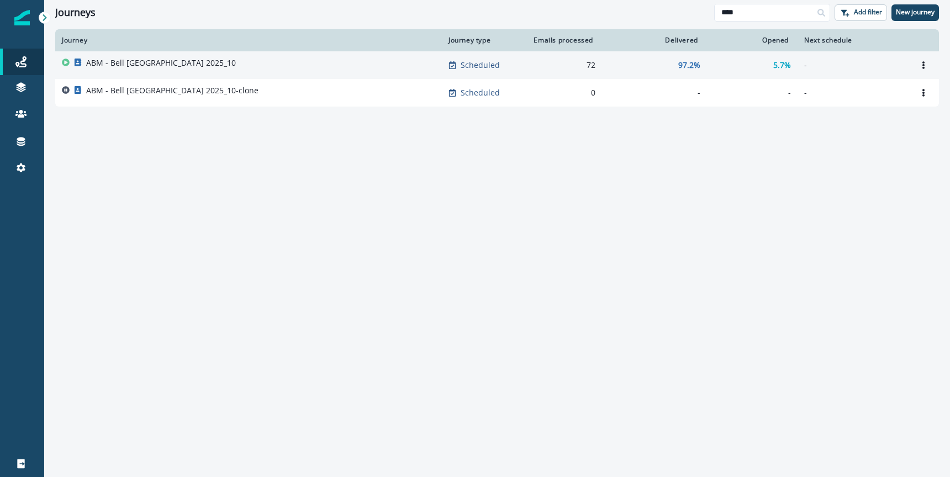
type input "****"
click at [134, 66] on p "ABM - Bell [GEOGRAPHIC_DATA] 2025_10" at bounding box center [161, 62] width 150 height 11
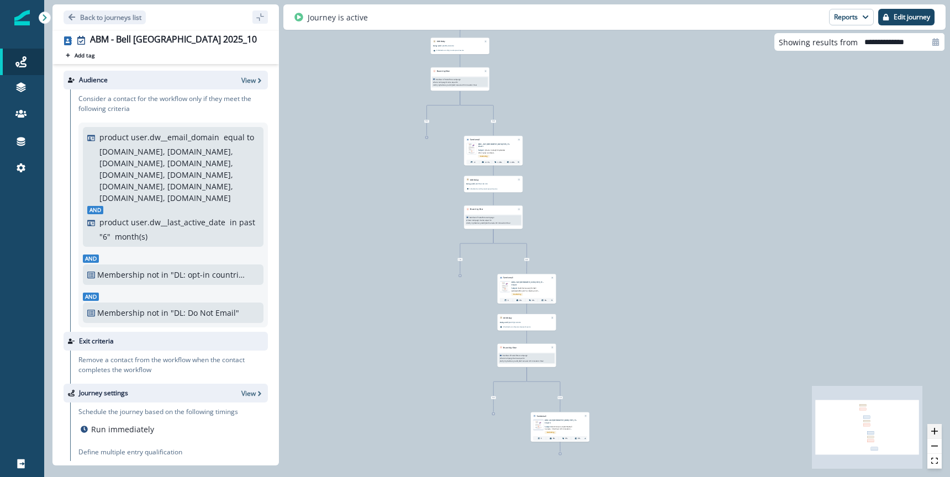
click at [935, 429] on icon "zoom in" at bounding box center [934, 431] width 7 height 7
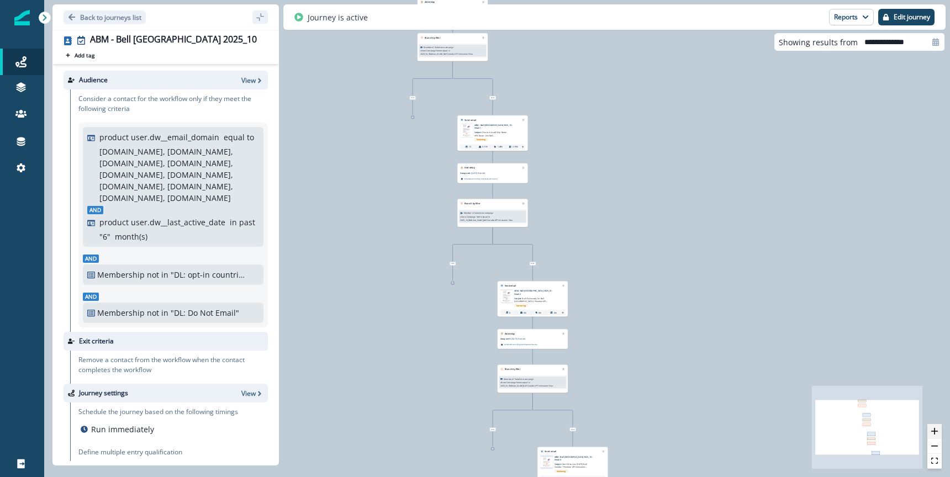
click at [935, 429] on icon "zoom in" at bounding box center [934, 431] width 7 height 7
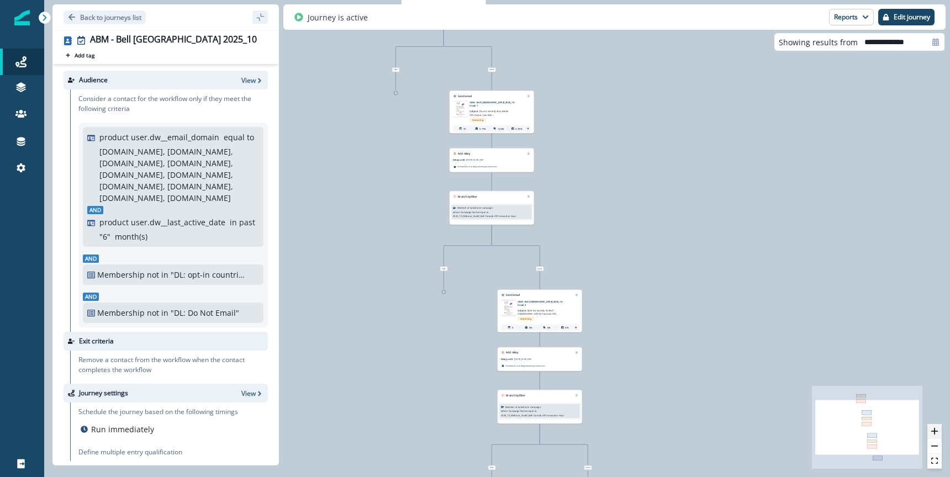
click at [935, 429] on icon "zoom in" at bounding box center [934, 431] width 7 height 7
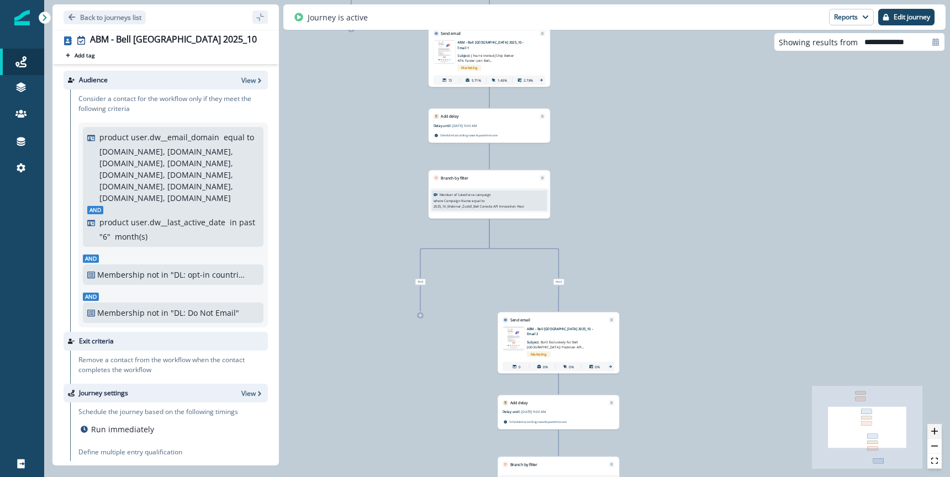
click at [935, 429] on icon "zoom in" at bounding box center [934, 431] width 7 height 7
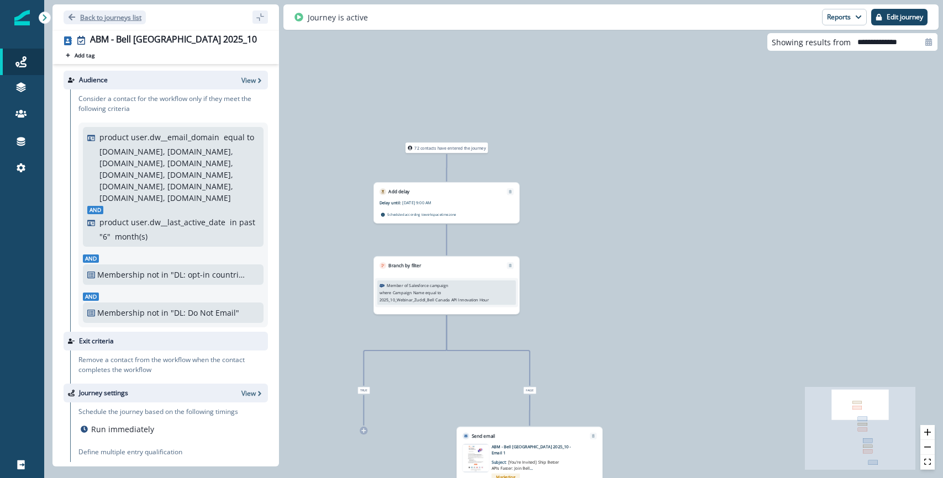
click at [71, 14] on icon "Go back" at bounding box center [72, 17] width 7 height 7
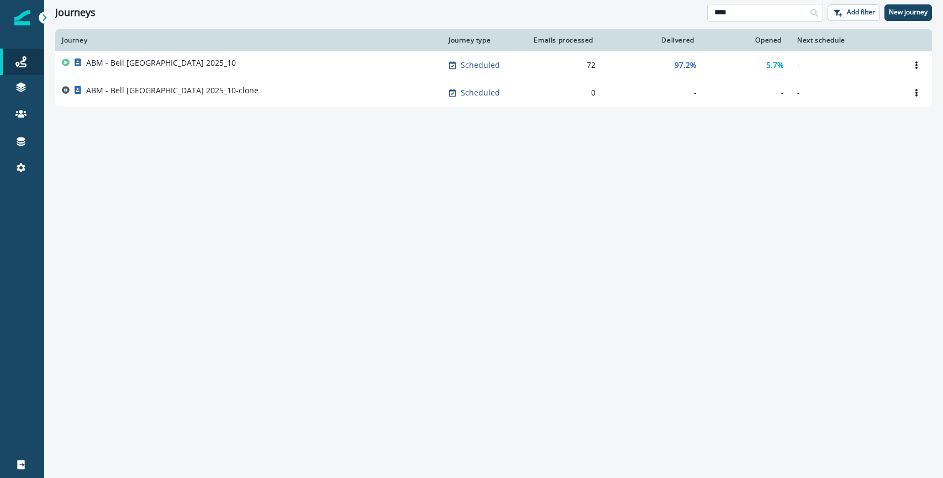
click at [777, 17] on input "****" at bounding box center [765, 13] width 116 height 18
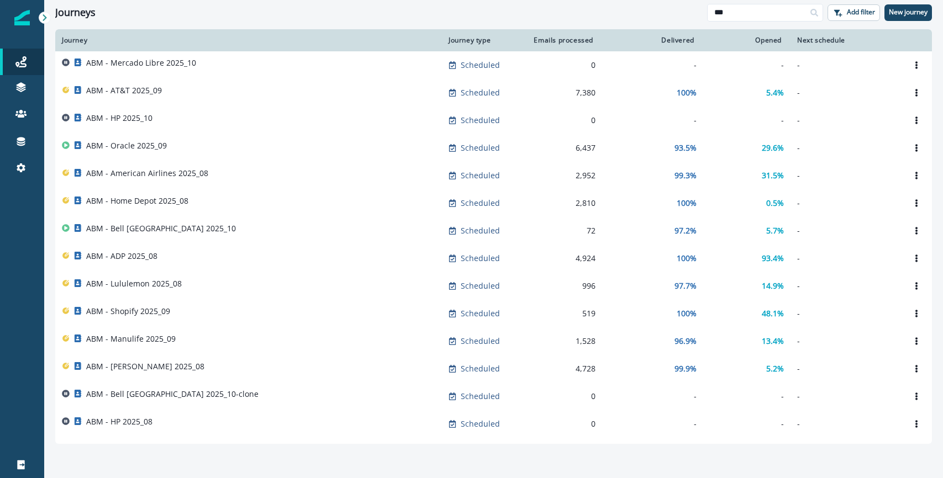
type input "***"
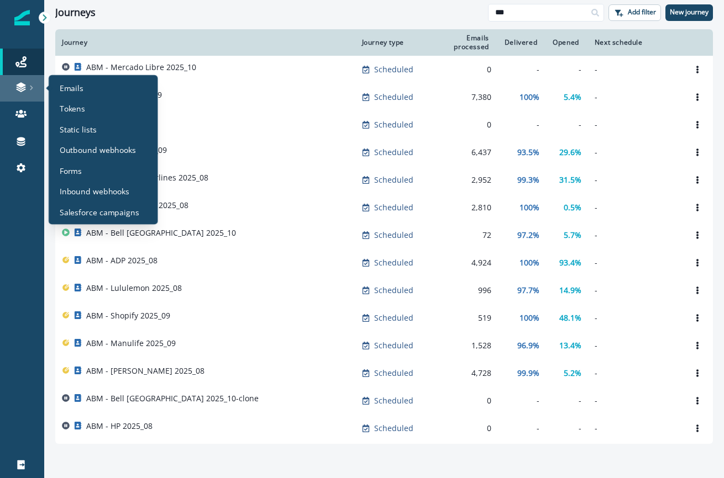
click at [31, 81] on link at bounding box center [22, 88] width 44 height 27
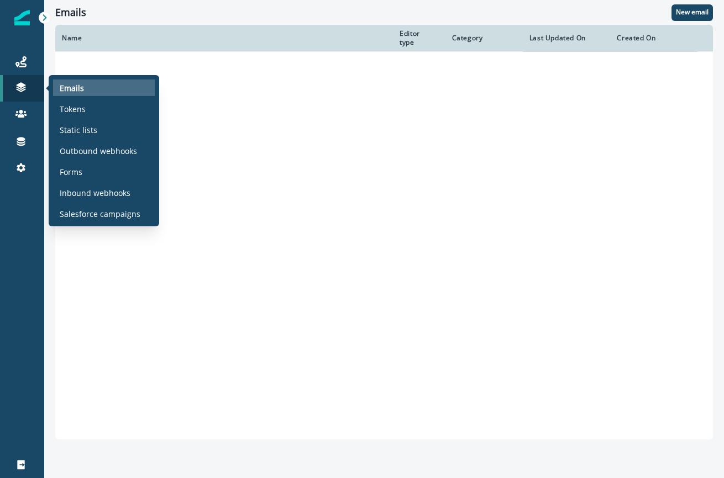
click at [75, 89] on p "Emails" at bounding box center [72, 88] width 24 height 12
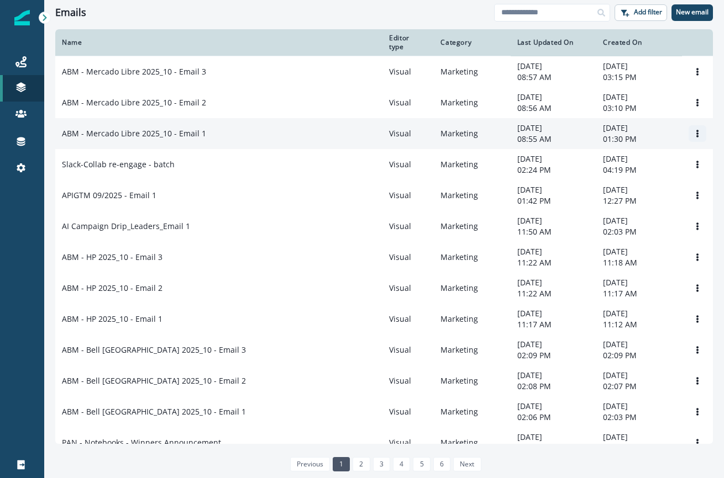
click at [697, 138] on icon "Options" at bounding box center [697, 134] width 2 height 8
click at [287, 139] on div "ABM - Mercado Libre 2025_10 - Email 1" at bounding box center [219, 133] width 314 height 11
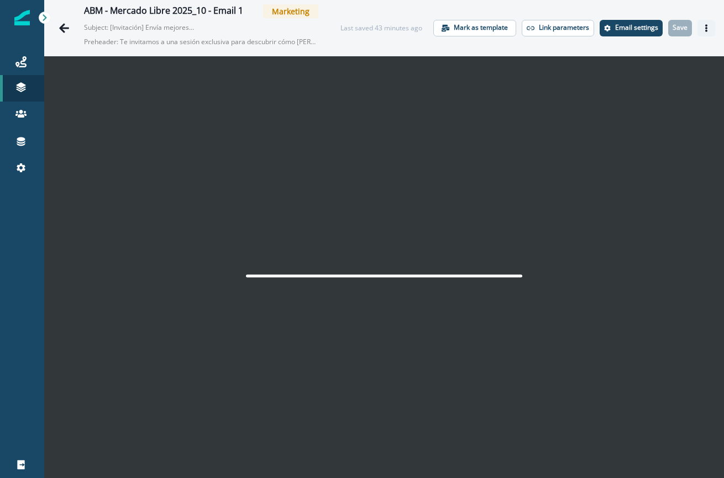
click at [713, 29] on button "Actions" at bounding box center [706, 28] width 18 height 17
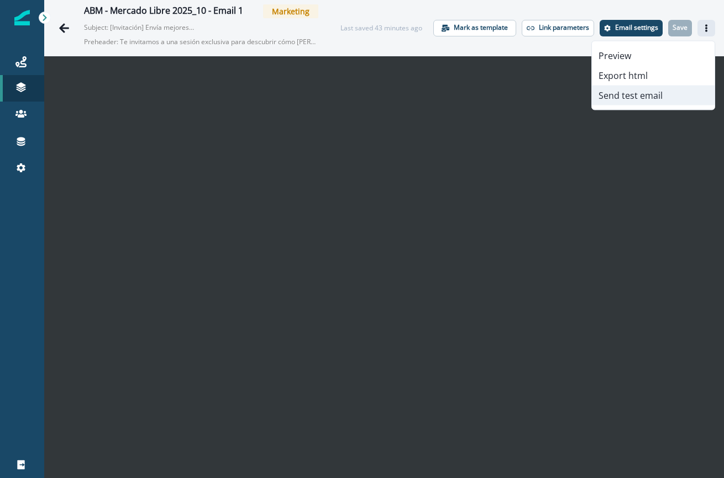
click at [649, 93] on button "Send test email" at bounding box center [653, 96] width 123 height 20
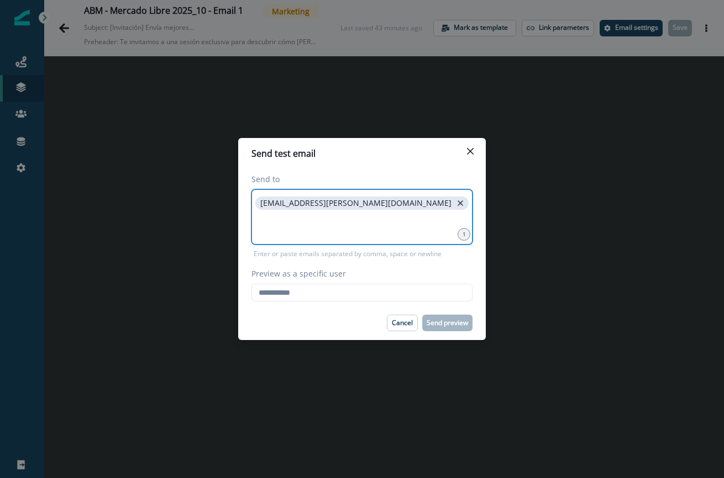
click at [455, 202] on icon "close" at bounding box center [460, 203] width 10 height 10
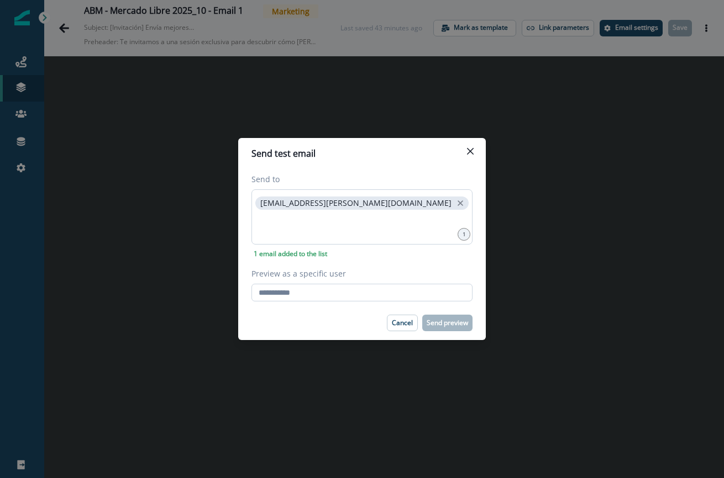
click at [387, 295] on input "Preview as a specific user" at bounding box center [361, 293] width 221 height 18
click at [0, 477] on com-1password-button at bounding box center [0, 478] width 0 height 0
click at [354, 295] on input "Preview as a specific user" at bounding box center [361, 293] width 221 height 18
click at [375, 291] on input "Preview as a specific user" at bounding box center [361, 293] width 221 height 18
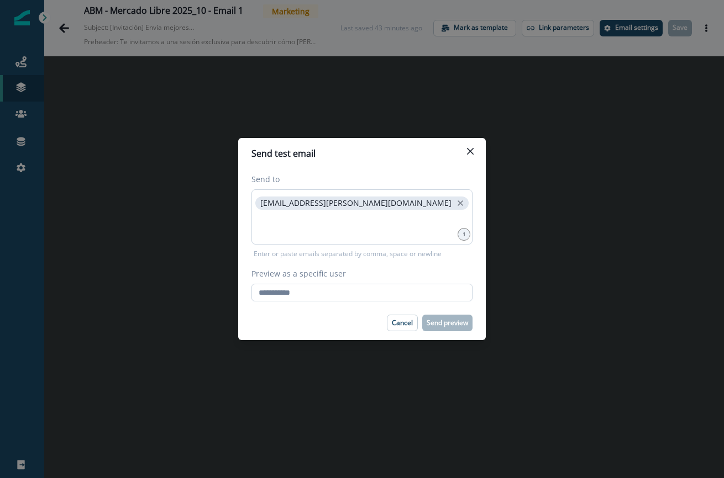
click at [367, 295] on input "Preview as a specific user" at bounding box center [361, 293] width 221 height 18
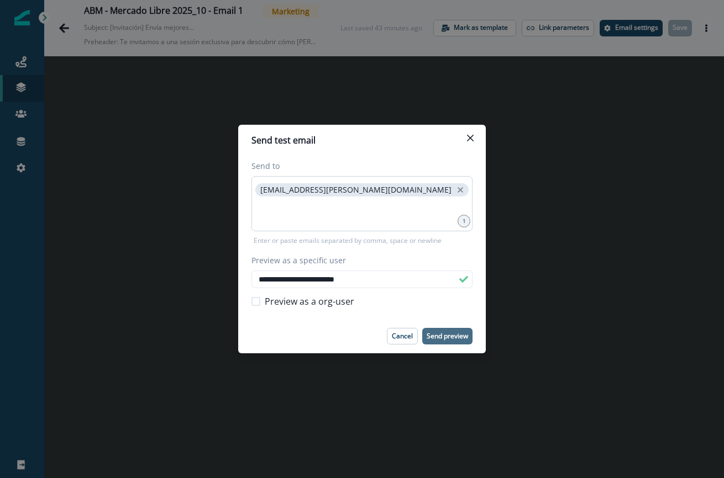
type input "**********"
click at [467, 341] on button "Send preview" at bounding box center [447, 336] width 50 height 17
click at [471, 136] on icon "Close" at bounding box center [470, 138] width 7 height 7
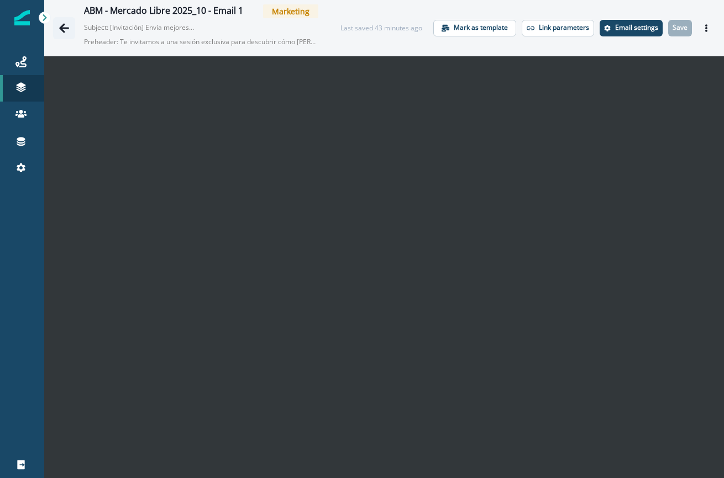
click at [66, 26] on icon "Go back" at bounding box center [64, 28] width 11 height 11
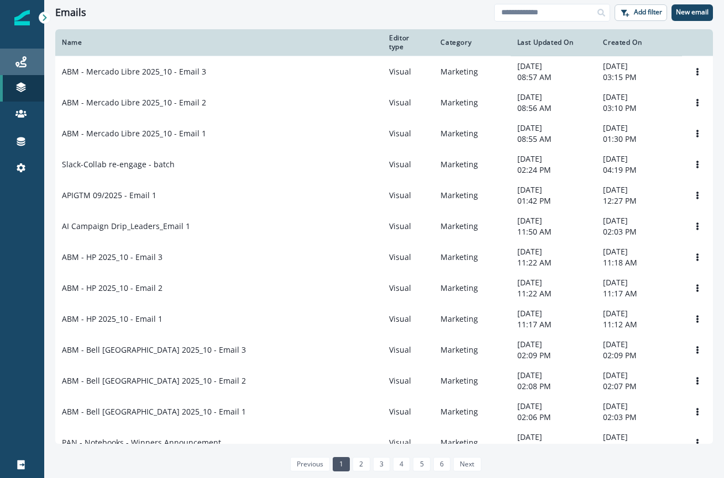
click at [27, 65] on div "Journeys" at bounding box center [21, 61] width 35 height 13
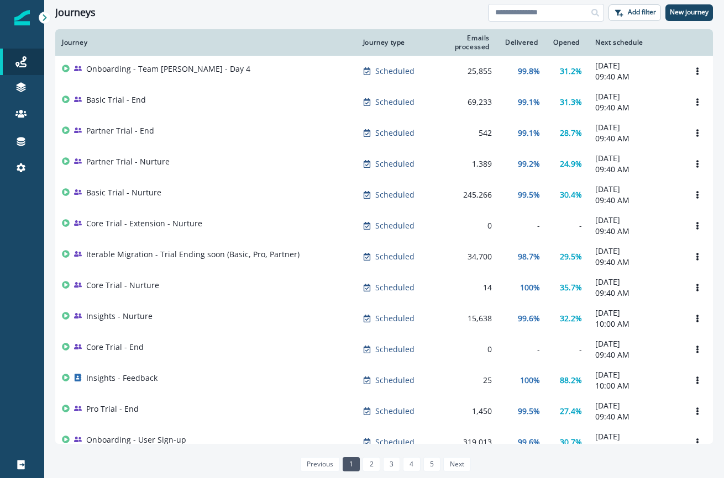
click at [513, 14] on input at bounding box center [546, 13] width 116 height 18
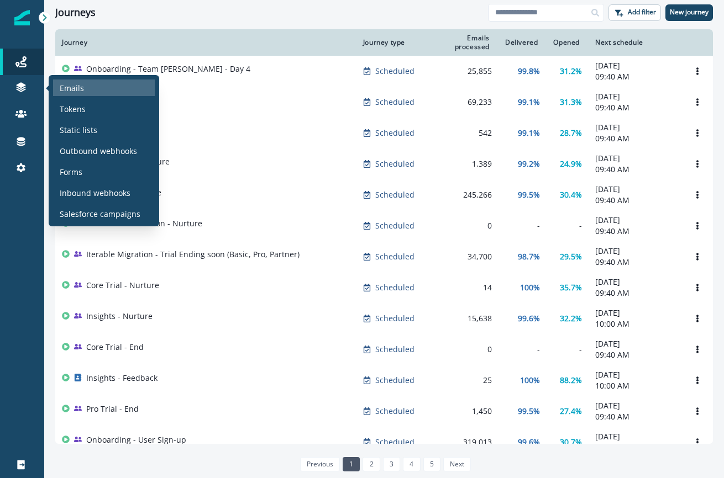
click at [76, 89] on p "Emails" at bounding box center [72, 88] width 24 height 12
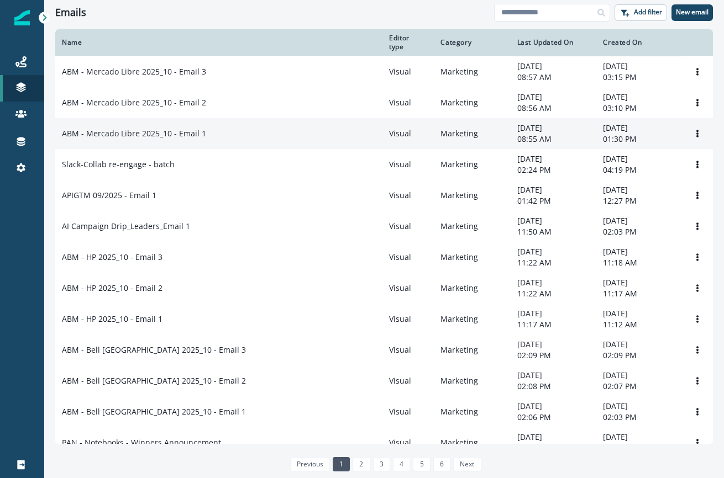
click at [177, 139] on p "ABM - Mercado Libre 2025_10 - Email 1" at bounding box center [134, 133] width 144 height 11
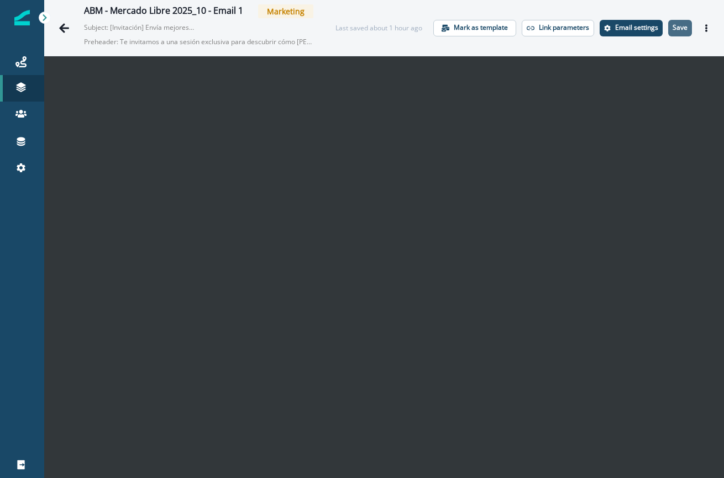
click at [675, 33] on button "Save" at bounding box center [680, 28] width 24 height 17
click at [710, 30] on button "Actions" at bounding box center [706, 28] width 18 height 17
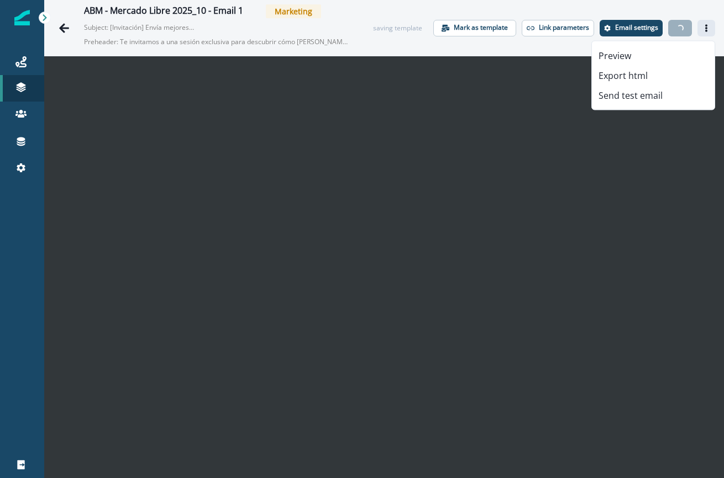
click at [696, 11] on div "ABM - [PERSON_NAME] Libre 2025_10 - Email 1 Marketing Subject: [Invitación] Env…" at bounding box center [383, 28] width 679 height 56
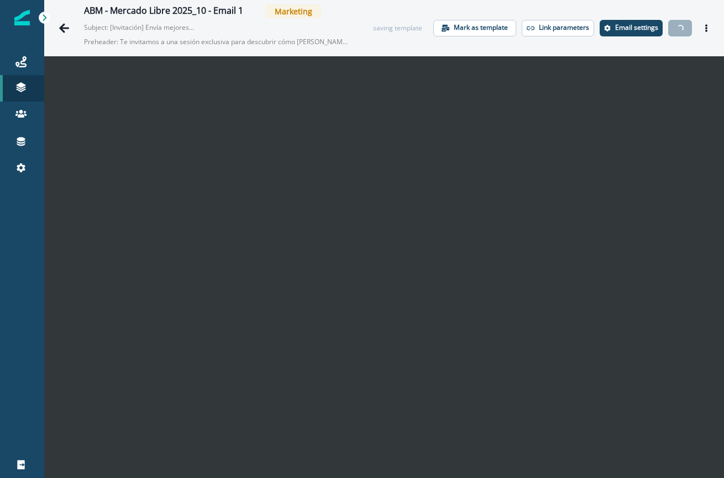
click at [707, 10] on div "ABM - [PERSON_NAME] Libre 2025_10 - Email 1 Marketing Subject: [Invitación] Env…" at bounding box center [383, 28] width 679 height 56
click at [708, 23] on button "Actions" at bounding box center [706, 28] width 18 height 17
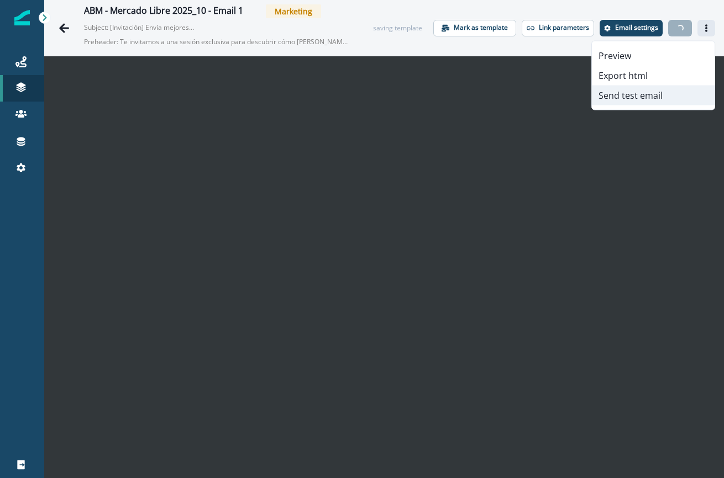
click at [652, 94] on button "Send test email" at bounding box center [653, 96] width 123 height 20
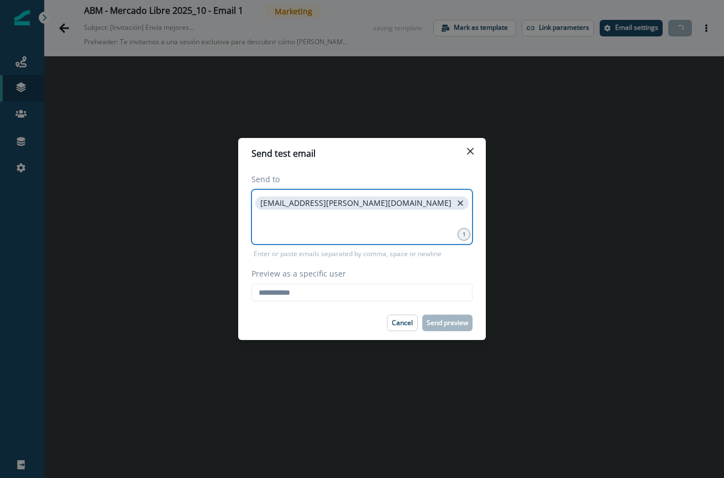
click at [455, 206] on icon "close" at bounding box center [460, 203] width 10 height 10
click at [308, 212] on input at bounding box center [362, 203] width 218 height 22
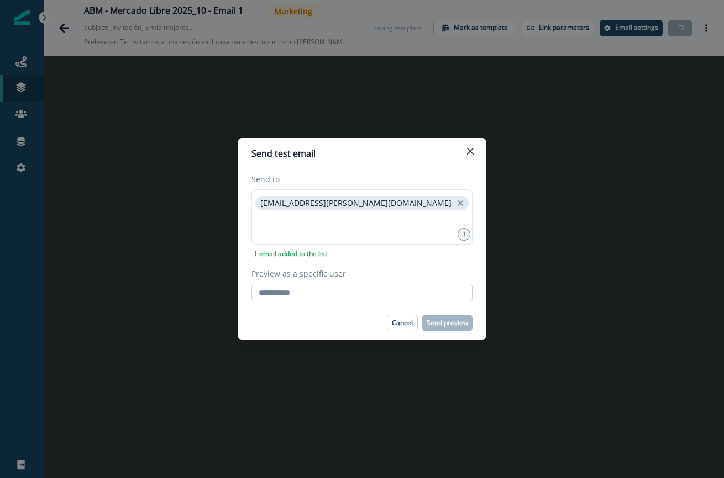
click at [298, 298] on input "Preview as a specific user" at bounding box center [361, 293] width 221 height 18
click at [307, 295] on input "**********" at bounding box center [361, 293] width 221 height 18
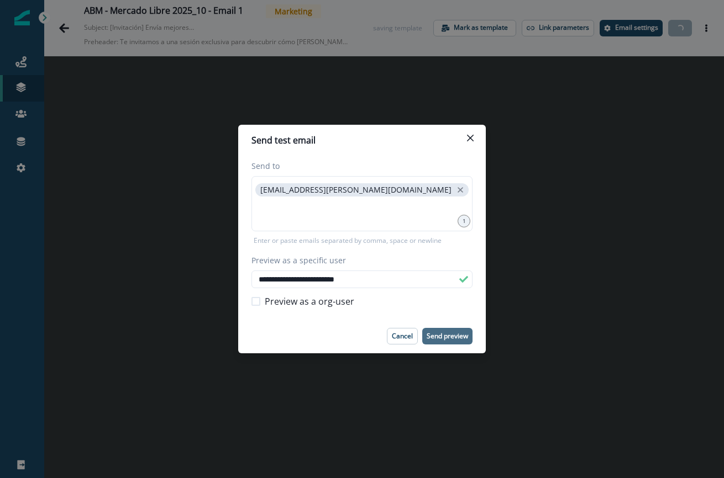
type input "**********"
click at [454, 337] on p "Send preview" at bounding box center [446, 337] width 41 height 8
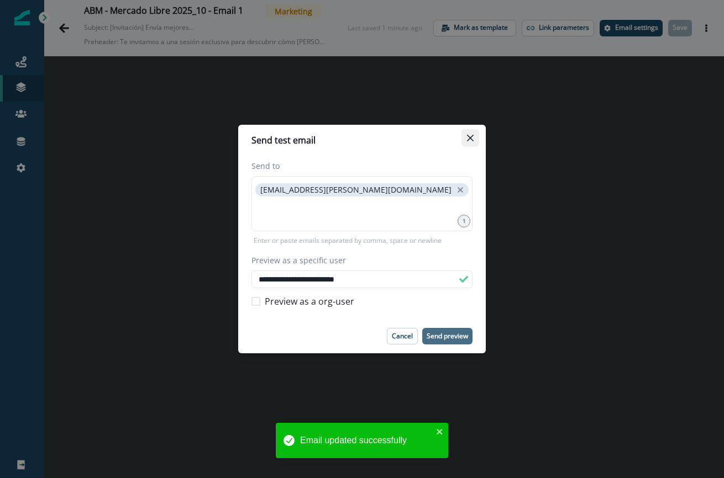
click at [471, 135] on icon "Close" at bounding box center [470, 138] width 7 height 7
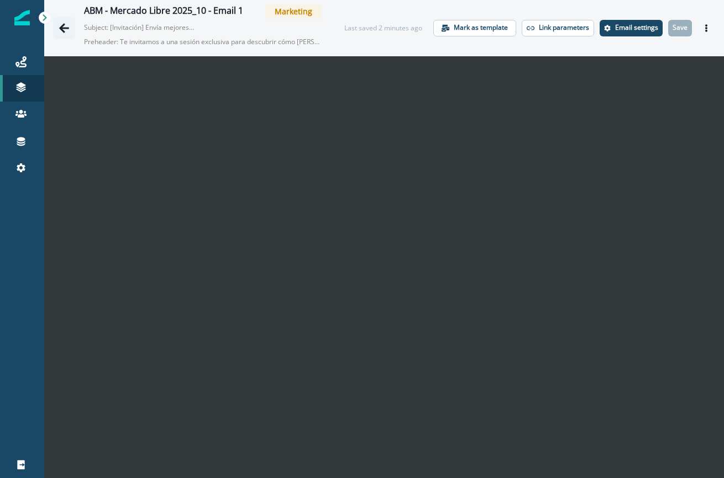
click at [66, 28] on icon "Go back" at bounding box center [64, 27] width 10 height 9
